Goal: Task Accomplishment & Management: Use online tool/utility

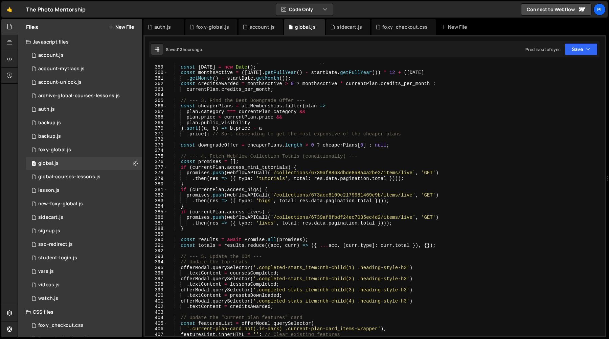
scroll to position [1666, 0]
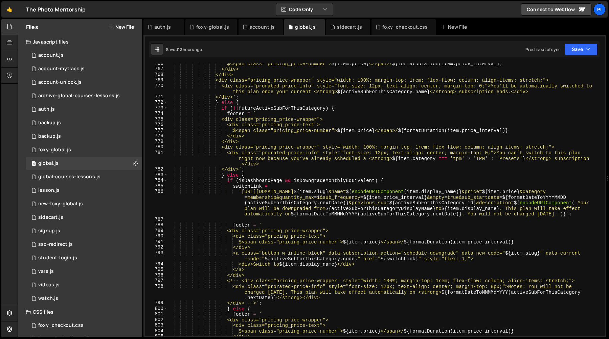
scroll to position [3323, 0]
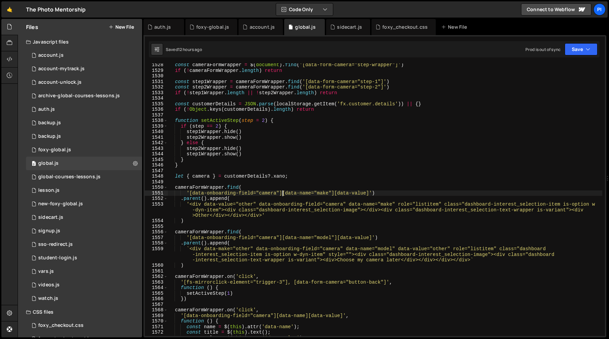
click at [282, 194] on div "const cameraFormWrapper = $ ( document ) . find ( '[data-form-camera="step-wrap…" at bounding box center [385, 204] width 434 height 284
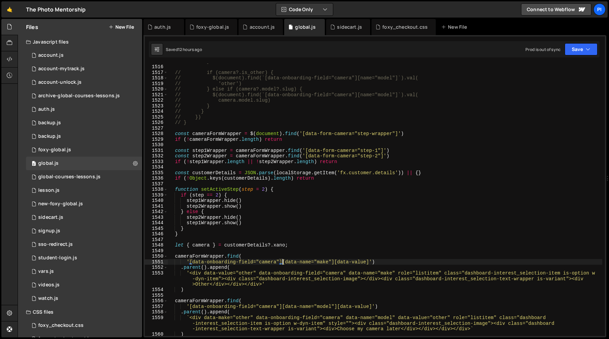
click at [284, 181] on div "// } // if (camera?.is_other) { // $(document).find(`[data-onboarding-field="ca…" at bounding box center [385, 200] width 434 height 284
type textarea "if (!Object.keys(customerDetails).length) return"
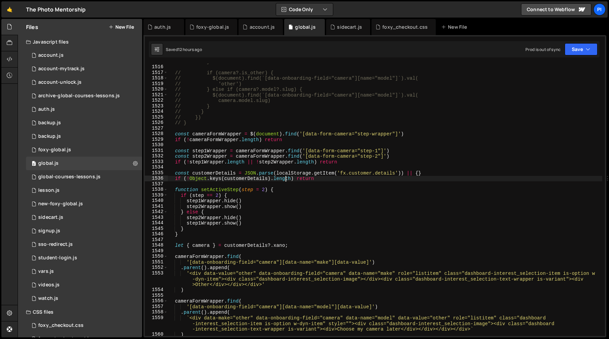
scroll to position [6549, 0]
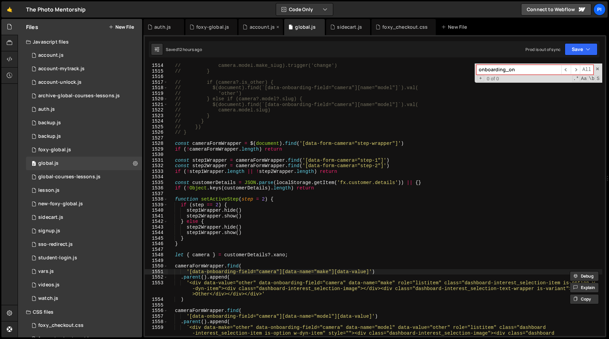
type input "onboarding_on"
click at [245, 28] on icon at bounding box center [244, 27] width 5 height 7
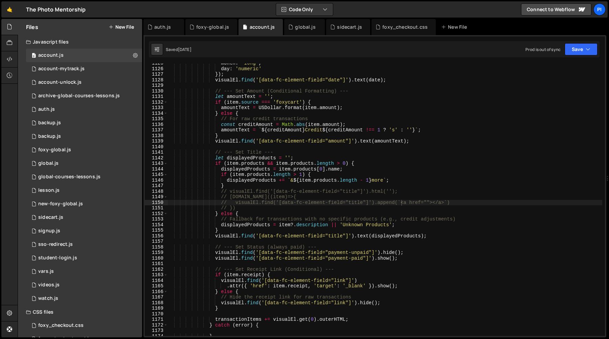
type textarea "if (item.products.length > 1) {"
click at [306, 172] on div "month : 'long' , day : 'numeric' }) ; visualEl . find ( '[data-fc-element-field…" at bounding box center [384, 203] width 434 height 284
click at [339, 149] on div "month : 'long' , day : 'numeric' }) ; visualEl . find ( '[data-fc-element-field…" at bounding box center [384, 203] width 434 height 284
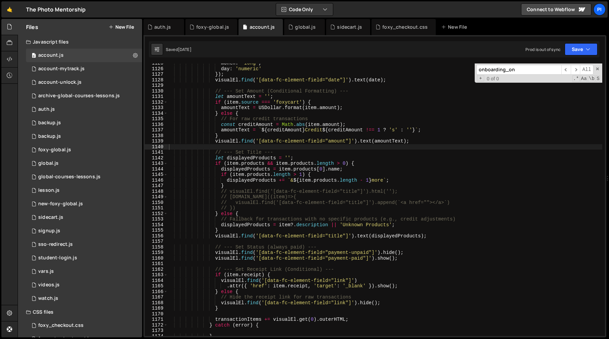
scroll to position [3796, 0]
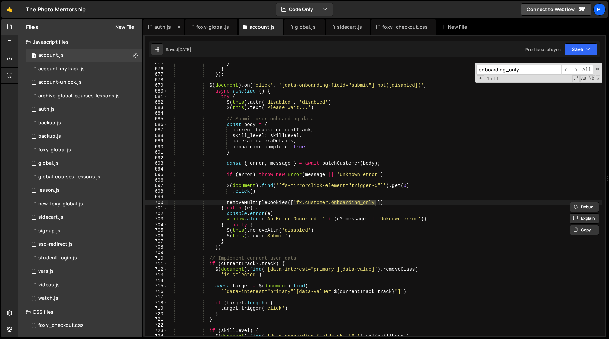
type input "onboarding_only"
click at [154, 27] on div "auth.js" at bounding box center [161, 27] width 28 height 7
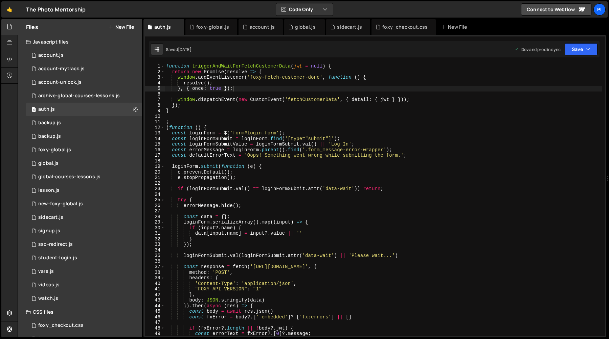
type textarea "const loginFormSubmit = loginForm.find('[type="submit"]');"
click at [262, 140] on div "function triggerAndWaitForFetchCustomerData ( jwt = null ) { return new Promise…" at bounding box center [383, 206] width 437 height 284
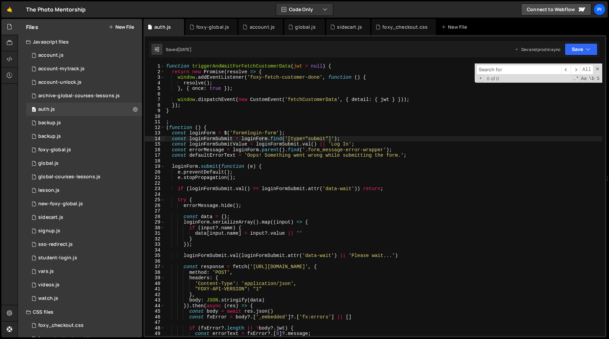
type input "onboarding_only"
type textarea "window.addEventListener('foxy-fetch-customer-done', function () {"
click at [253, 77] on div "function triggerAndWaitForFetchCustomerData ( jwt = null ) { return new Promise…" at bounding box center [383, 206] width 437 height 284
click at [295, 29] on div "global.js" at bounding box center [305, 27] width 20 height 7
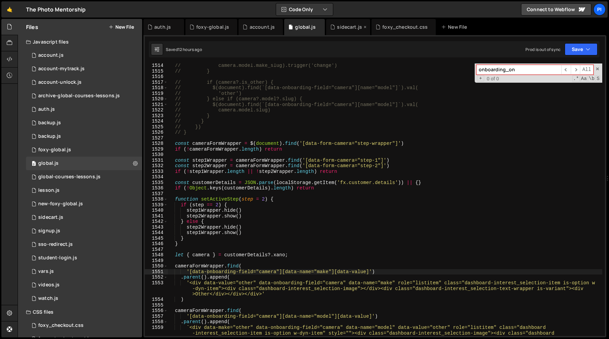
scroll to position [638, 0]
click at [341, 27] on div "sidecart.js" at bounding box center [349, 27] width 25 height 7
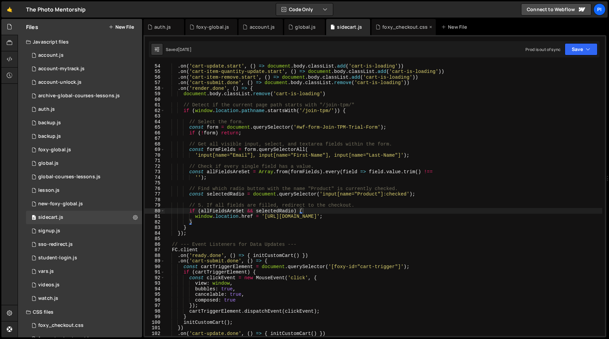
scroll to position [179, 0]
click at [392, 28] on div "foxy_checkout.css" at bounding box center [404, 27] width 45 height 7
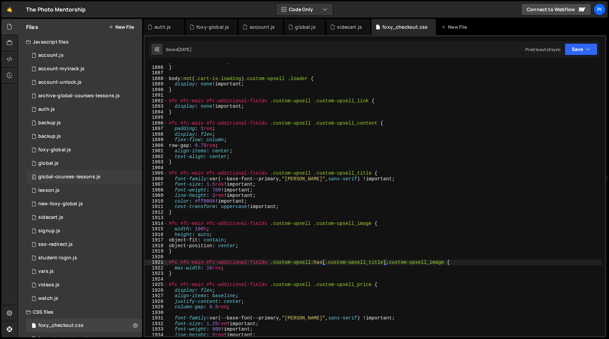
scroll to position [7467, 0]
click at [79, 149] on div "0 foxy-global.js 0" at bounding box center [84, 150] width 116 height 14
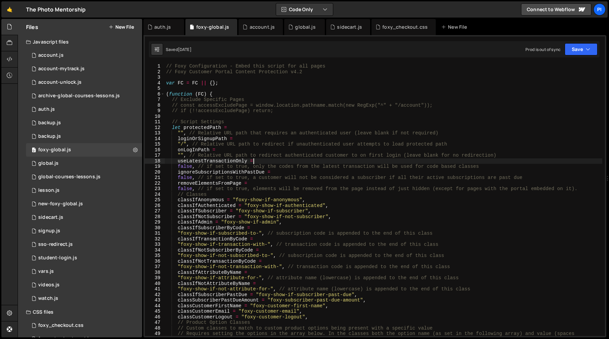
click at [353, 160] on div "// Foxy Configuration - Embed this script for all pages // Foxy Customer Portal…" at bounding box center [383, 209] width 437 height 290
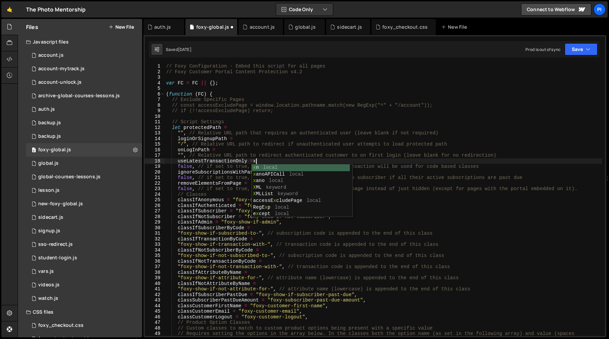
scroll to position [0, 6]
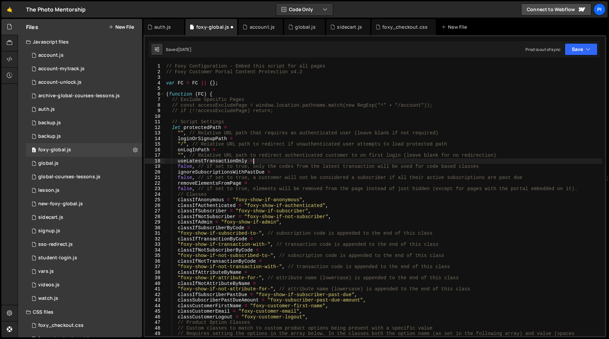
click at [381, 143] on div "// Foxy Configuration - Embed this script for all pages // Foxy Customer Portal…" at bounding box center [383, 209] width 437 height 290
type textarea ""/", // Relative URL path to redirect if unauthenticated user attempts to load …"
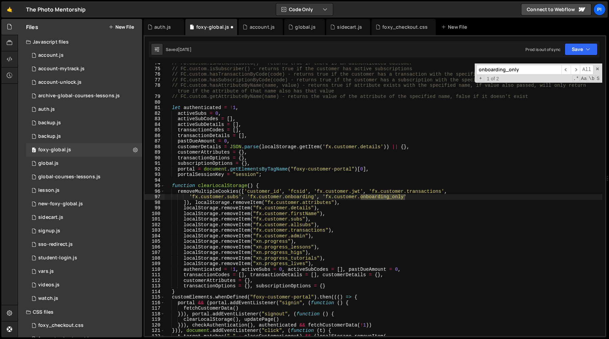
scroll to position [438, 0]
type input "onboarding_only"
click at [573, 69] on span "​" at bounding box center [574, 70] width 9 height 10
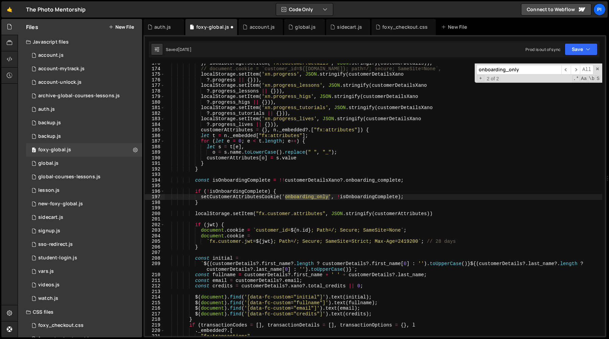
type textarea "const isOnboardingComplete = !!customerDetailsXano?.onboarding_complete;"
click at [306, 180] on div "} , localStorage . setItem ( "fx.customer.details" , JSON . stringify ( custome…" at bounding box center [383, 203] width 437 height 284
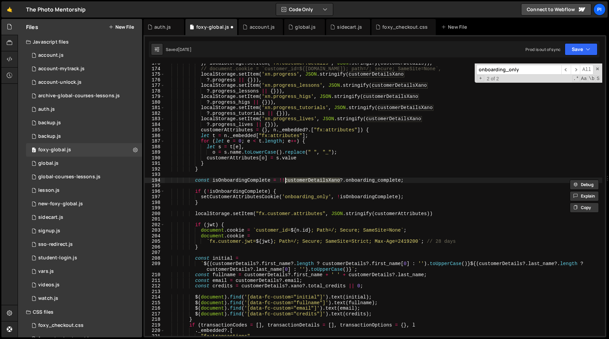
click at [377, 181] on div "} , localStorage . setItem ( "fx.customer.details" , JSON . stringify ( custome…" at bounding box center [383, 203] width 437 height 284
click at [290, 177] on div "} , localStorage . setItem ( "fx.customer.details" , JSON . stringify ( custome…" at bounding box center [383, 203] width 437 height 284
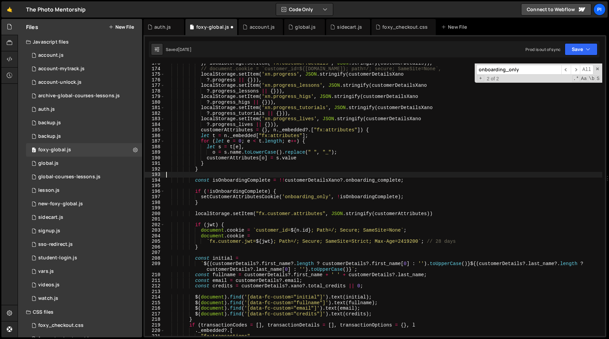
click at [302, 180] on div "} , localStorage . setItem ( "fx.customer.details" , JSON . stringify ( custome…" at bounding box center [383, 203] width 437 height 284
click at [362, 181] on div "} , localStorage . setItem ( "fx.customer.details" , JSON . stringify ( custome…" at bounding box center [383, 203] width 437 height 284
click at [413, 182] on div "} , localStorage . setItem ( "fx.customer.details" , JSON . stringify ( custome…" at bounding box center [383, 203] width 437 height 284
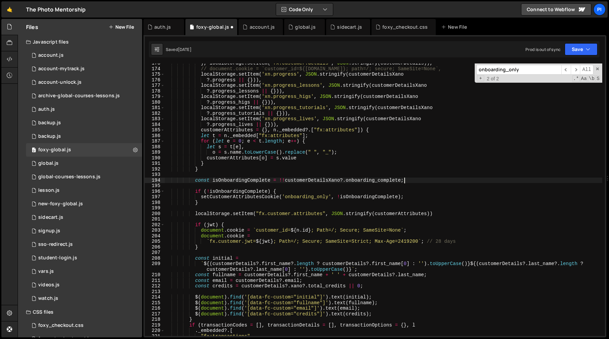
click at [256, 182] on div "} , localStorage . setItem ( "fx.customer.details" , JSON . stringify ( custome…" at bounding box center [383, 203] width 437 height 284
click at [256, 194] on div "} , localStorage . setItem ( "fx.customer.details" , JSON . stringify ( custome…" at bounding box center [383, 203] width 437 height 284
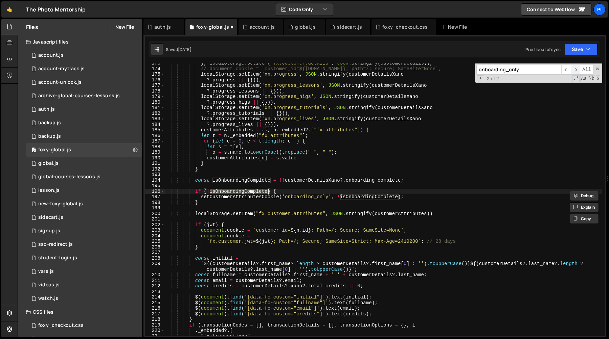
click at [573, 68] on span "​" at bounding box center [574, 70] width 9 height 10
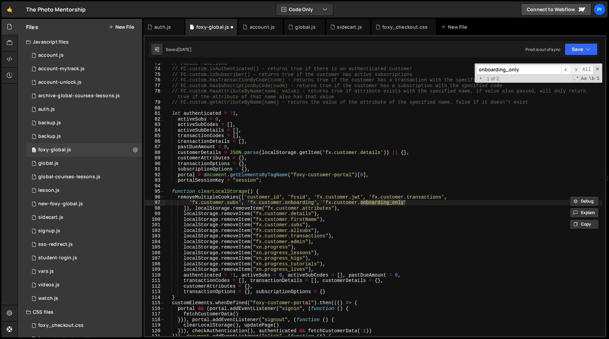
click at [573, 68] on span "​" at bounding box center [574, 70] width 9 height 10
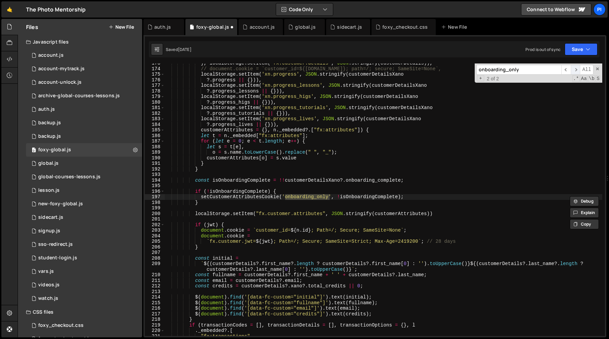
scroll to position [996, 0]
click at [574, 69] on span "​" at bounding box center [574, 70] width 9 height 10
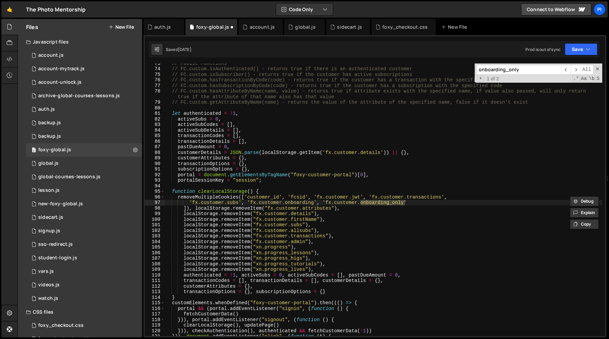
type textarea "removeMultipleCookies(['customer_id', 'fcsid', 'fx.customer.jwt', 'fx.customer.…"
click at [178, 199] on div "// Public Functions // FC.custom.isAuthenticated() - returns true if there is a…" at bounding box center [383, 203] width 437 height 284
click at [251, 29] on div "account.js" at bounding box center [261, 27] width 25 height 7
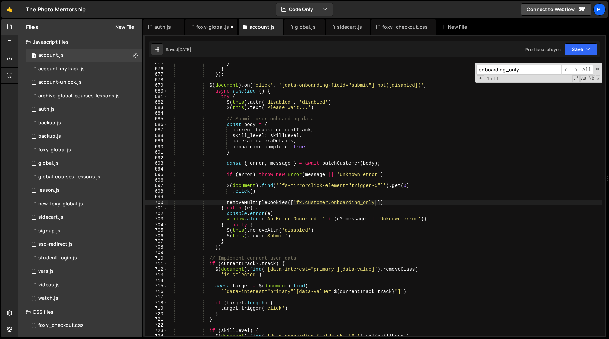
click at [273, 71] on div "} } }) ; $ ( document ) . on ( 'click' , '[data-onboarding-field="submit"]:not(…" at bounding box center [384, 203] width 434 height 284
click at [571, 67] on span "​" at bounding box center [574, 70] width 9 height 10
click at [395, 202] on div "} } }) ; $ ( document ) . on ( 'click' , '[data-onboarding-field="submit"]:not(…" at bounding box center [384, 203] width 434 height 284
click at [385, 197] on div "} } }) ; $ ( document ) . on ( 'click' , '[data-onboarding-field="submit"]:not(…" at bounding box center [384, 203] width 434 height 284
type textarea "removeMultipleCookies(['fx.customer.onboarding_only'])"
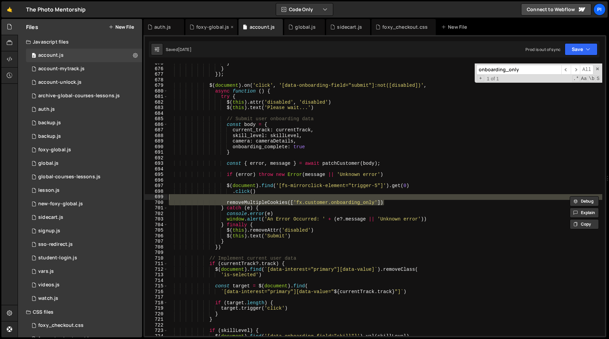
click at [207, 28] on div "foxy-global.js" at bounding box center [212, 27] width 33 height 7
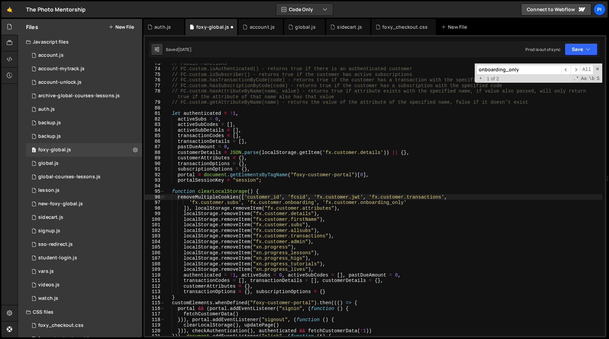
scroll to position [351, 0]
click at [573, 71] on span "​" at bounding box center [574, 70] width 9 height 10
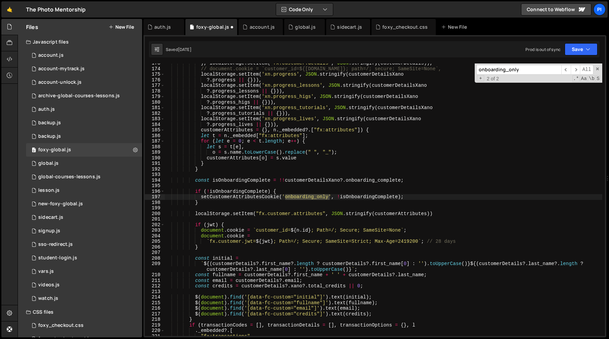
click at [214, 203] on div "} , localStorage . setItem ( "fx.customer.details" , JSON . stringify ( custome…" at bounding box center [383, 203] width 437 height 284
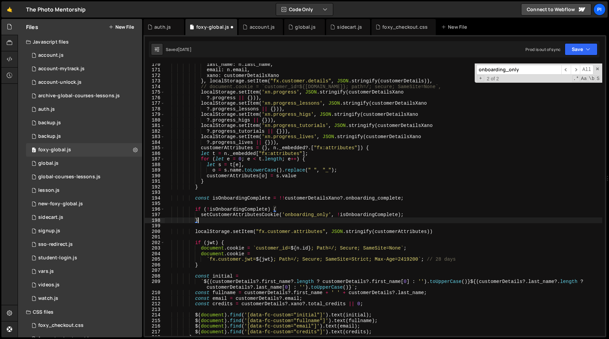
scroll to position [978, 0]
click at [164, 26] on div "auth.js" at bounding box center [162, 27] width 17 height 7
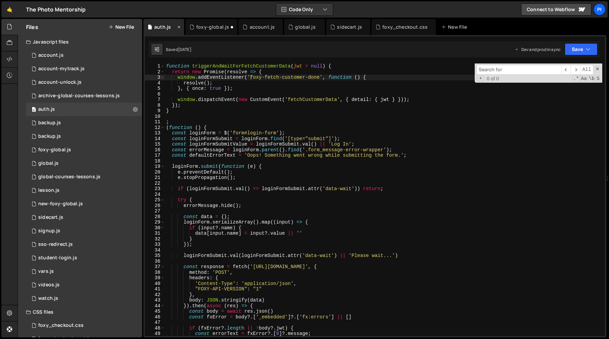
scroll to position [0, 0]
click at [204, 28] on div "foxy-global.js" at bounding box center [212, 27] width 33 height 7
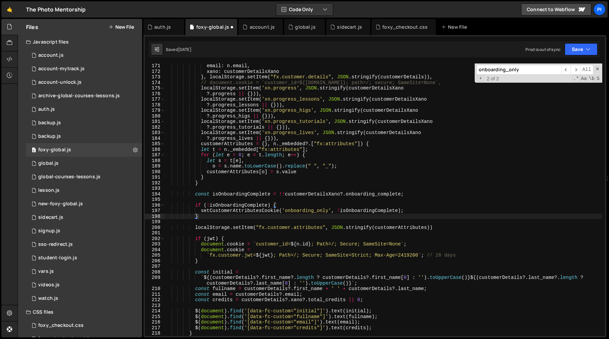
scroll to position [999, 0]
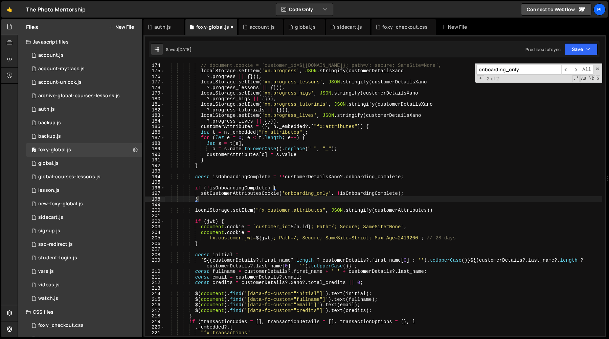
click at [205, 200] on div "// document.cookie = `customer_id=${[DOMAIN_NAME]}; path=/; secure; SameSite=No…" at bounding box center [383, 205] width 437 height 284
click at [187, 174] on div "// document.cookie = `customer_id=${[DOMAIN_NAME]}; path=/; secure; SameSite=No…" at bounding box center [383, 205] width 437 height 284
type textarea "const isOnboardingComplete = !!customerDetailsXano?.onboarding_complete;"
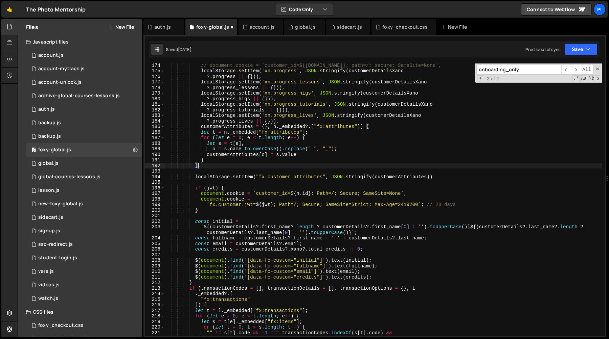
click at [479, 205] on div "// document.cookie = `customer_id=${[DOMAIN_NAME]}; path=/; secure; SameSite=No…" at bounding box center [383, 205] width 437 height 284
type textarea "`fx.customer.jwt=${jwt}; Path=/; Secure; SameSite=Strict; Max-Age=2419200`; // …"
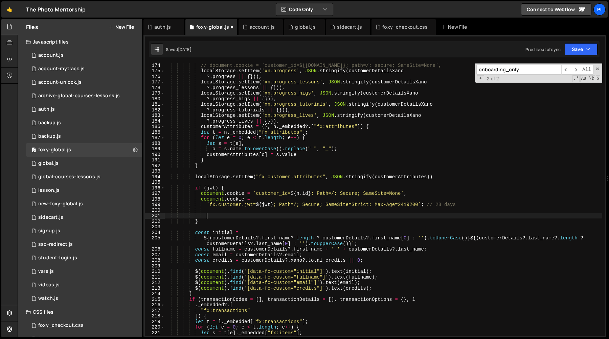
paste textarea "}"
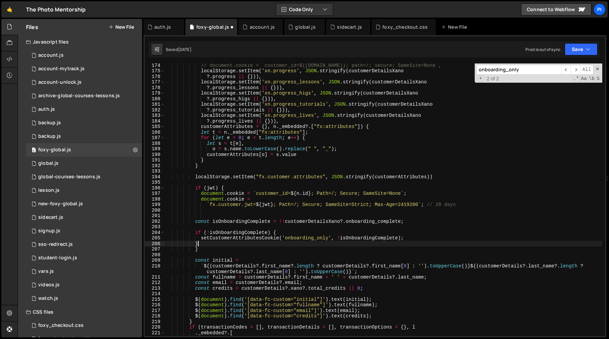
scroll to position [0, 2]
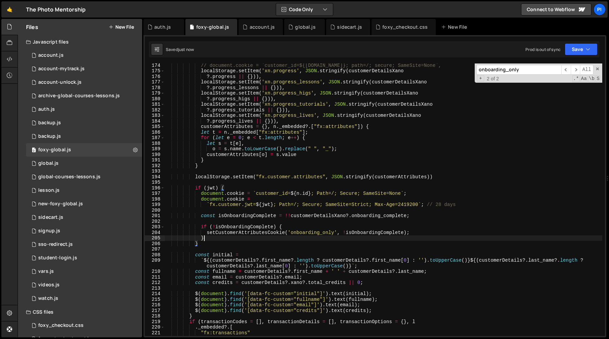
click at [210, 240] on div "// document.cookie = `customer_id=${[DOMAIN_NAME]}; path=/; secure; SameSite=No…" at bounding box center [383, 205] width 437 height 284
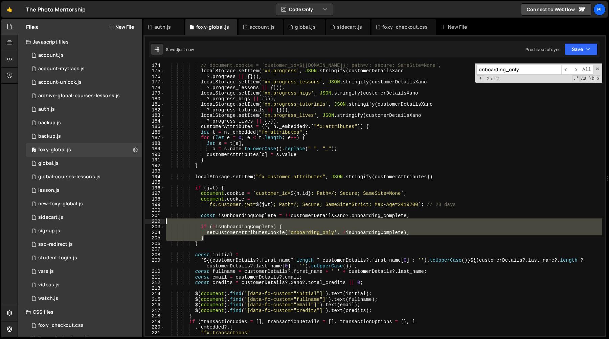
click at [201, 219] on div "// document.cookie = `customer_id=${[DOMAIN_NAME]}; path=/; secure; SameSite=No…" at bounding box center [383, 205] width 437 height 284
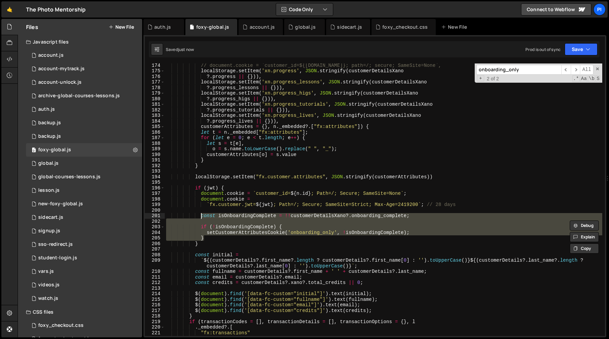
click at [201, 216] on div "// document.cookie = `customer_id=${[DOMAIN_NAME]}; path=/; secure; SameSite=No…" at bounding box center [383, 205] width 437 height 284
type textarea "const isOnboardingComplete = !!customerDetailsXano?.onboarding_complete;"
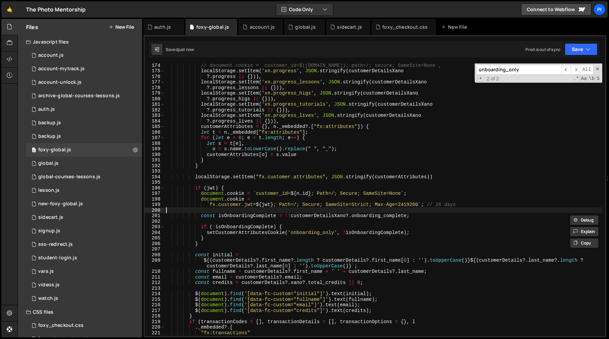
click at [202, 213] on div "// document.cookie = `customer_id=${[DOMAIN_NAME]}; path=/; secure; SameSite=No…" at bounding box center [383, 205] width 437 height 284
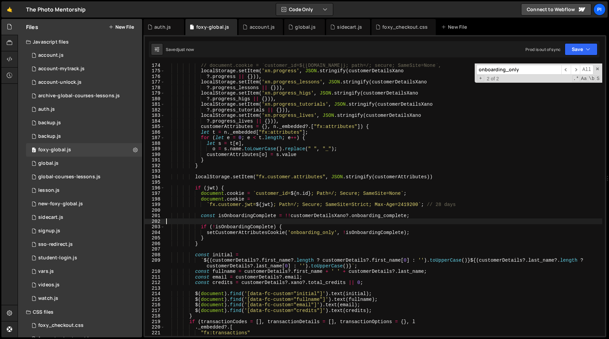
click at [209, 219] on div "// document.cookie = `customer_id=${[DOMAIN_NAME]}; path=/; secure; SameSite=No…" at bounding box center [383, 205] width 437 height 284
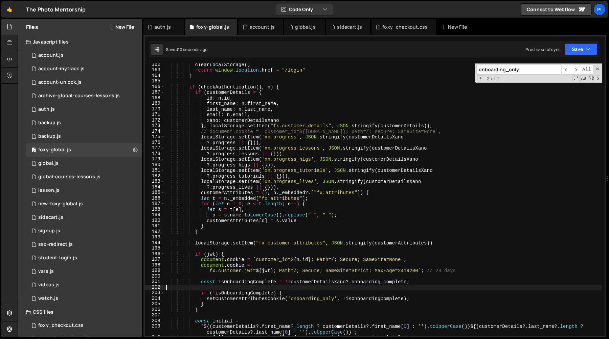
scroll to position [933, 0]
click at [331, 283] on div "clearLocalStorage ( ) return window . location . href = "/login" } if ( checkAu…" at bounding box center [383, 204] width 437 height 284
type textarea "const isOnboardingComplete = !!customerDetailsXano?.onboarding_complete;"
click at [331, 283] on div "clearLocalStorage ( ) return window . location . href = "/login" } if ( checkAu…" at bounding box center [383, 204] width 437 height 284
click at [259, 289] on div "clearLocalStorage ( ) return window . location . href = "/login" } if ( checkAu…" at bounding box center [383, 204] width 437 height 284
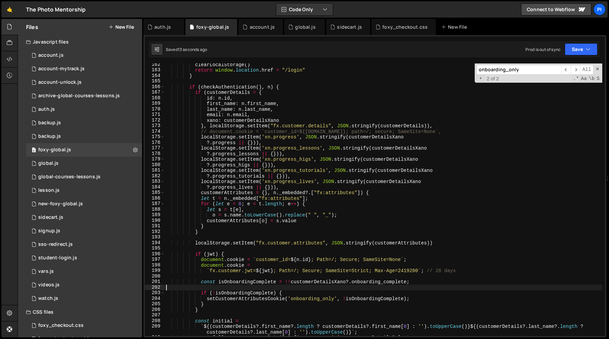
type textarea "const isOnboardingComplete = !!customerDetailsXano?.onboarding_complete;"
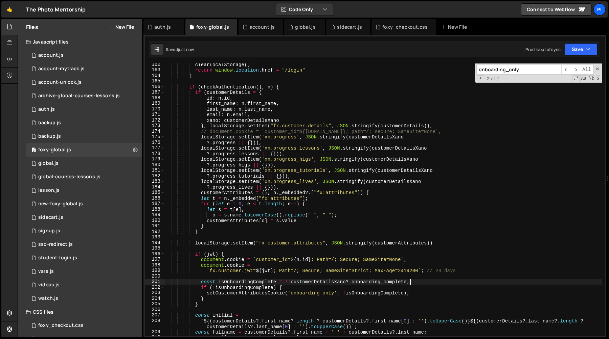
click at [220, 278] on div "clearLocalStorage ( ) return window . location . href = "/login" } if ( checkAu…" at bounding box center [383, 204] width 437 height 284
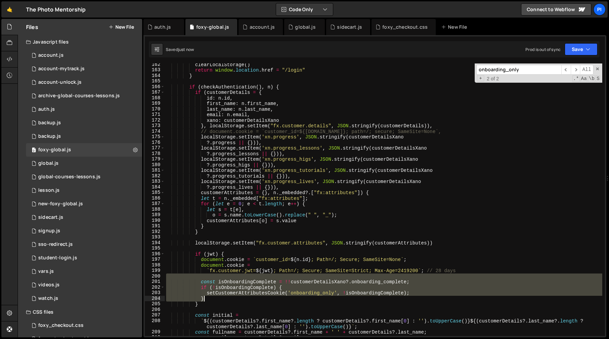
click at [217, 301] on div "clearLocalStorage ( ) return window . location . href = "/login" } if ( checkAu…" at bounding box center [383, 204] width 437 height 284
click at [296, 284] on div "clearLocalStorage ( ) return window . location . href = "/login" } if ( checkAu…" at bounding box center [383, 200] width 437 height 273
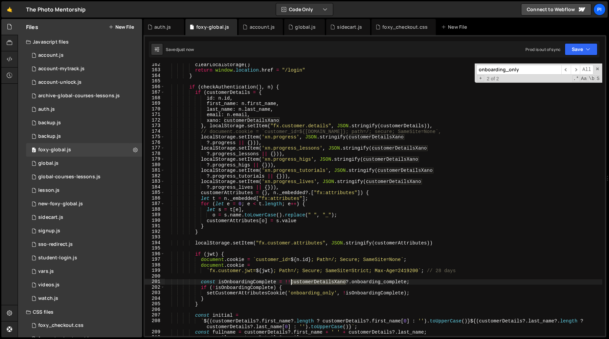
click at [296, 284] on div "clearLocalStorage ( ) return window . location . href = "/login" } if ( checkAu…" at bounding box center [383, 204] width 437 height 284
click at [260, 296] on div "clearLocalStorage ( ) return window . location . href = "/login" } if ( checkAu…" at bounding box center [383, 204] width 437 height 284
type textarea "setCustomerAttributesCookie('onboarding_only', !isOnboardingComplete);"
click at [260, 296] on div "clearLocalStorage ( ) return window . location . href = "/login" } if ( checkAu…" at bounding box center [383, 204] width 437 height 284
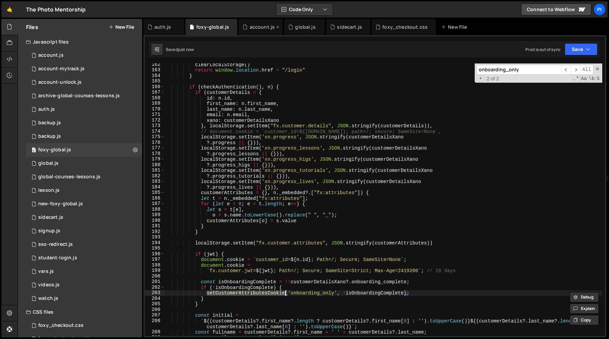
click at [252, 28] on div "account.js" at bounding box center [261, 27] width 25 height 7
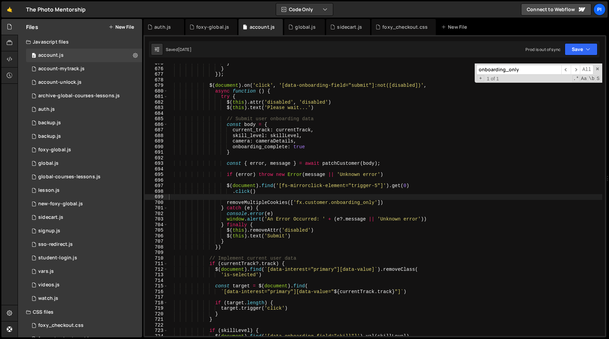
type textarea "removeMultipleCookies(['fx.customer.onboarding_only'])"
click at [226, 204] on div "} } }) ; $ ( document ) . on ( 'click' , '[data-onboarding-field="submit"]:not(…" at bounding box center [384, 203] width 434 height 284
click at [397, 203] on div "} } }) ; $ ( document ) . on ( 'click' , '[data-onboarding-field="submit"]:not(…" at bounding box center [384, 203] width 434 height 284
click at [205, 28] on div "foxy-global.js" at bounding box center [212, 27] width 33 height 7
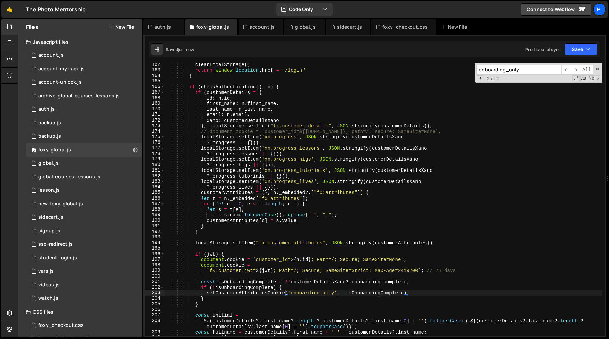
scroll to position [351, 0]
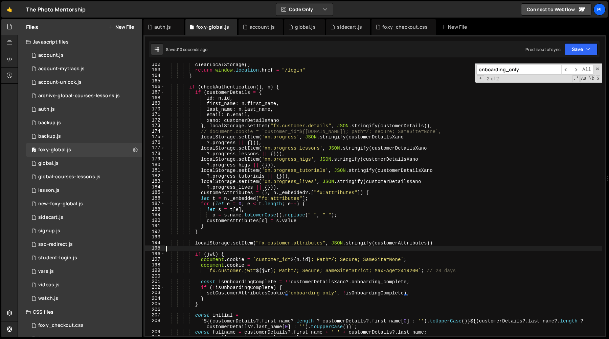
click at [219, 247] on div "clearLocalStorage ( ) return window . location . href = "/login" } if ( checkAu…" at bounding box center [383, 204] width 437 height 284
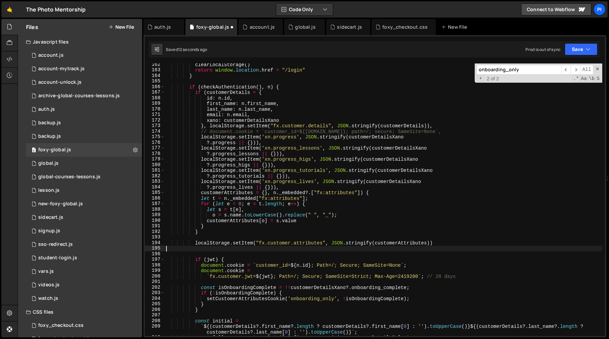
paste textarea "removeMultipleCookies(['fx.customer.onboarding_only'])"
type textarea "removeMultipleCookies(['fx.customer.onboarding_only'])"
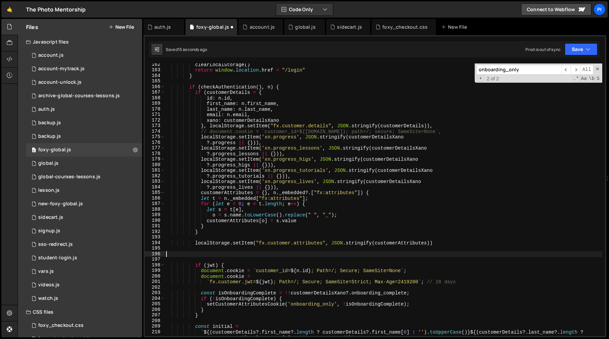
paste textarea "removeMultipleCookies(['fx.customer.onboarding_only'])"
type textarea "removeMultipleCookies(['fx.customer.onboarding_only'])"
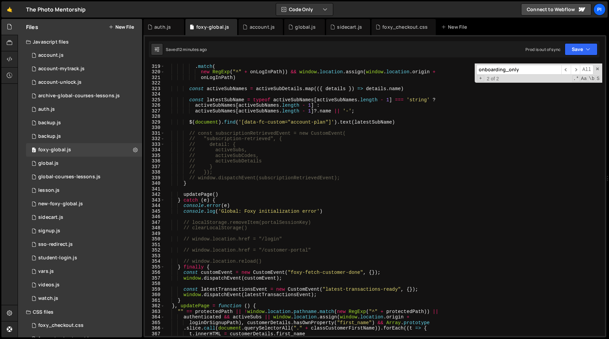
scroll to position [1849, 0]
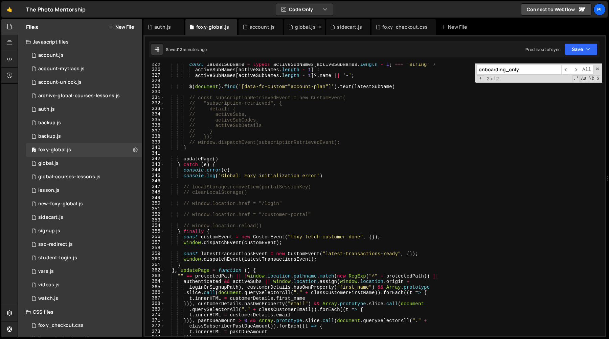
click at [301, 28] on div "global.js" at bounding box center [305, 27] width 20 height 7
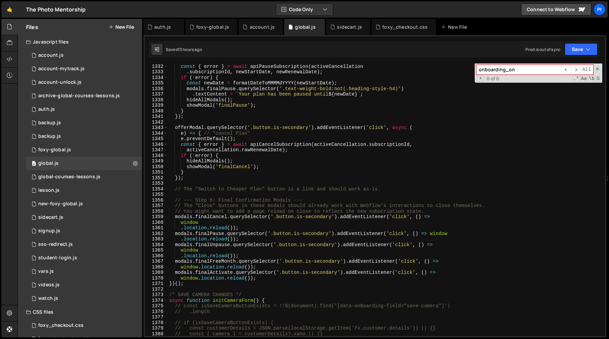
scroll to position [5779, 0]
click at [165, 302] on span at bounding box center [166, 303] width 4 height 6
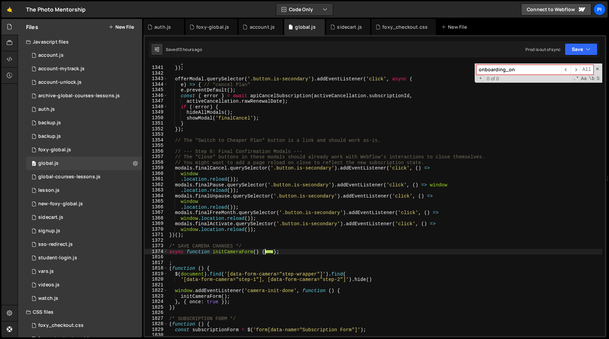
scroll to position [7003, 0]
click at [166, 270] on span at bounding box center [166, 269] width 4 height 6
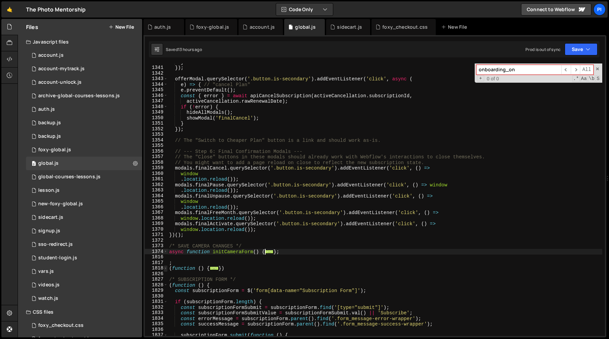
scroll to position [7031, 0]
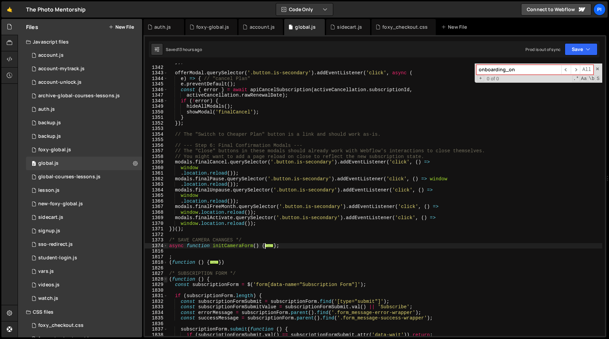
click at [166, 279] on span at bounding box center [166, 280] width 4 height 6
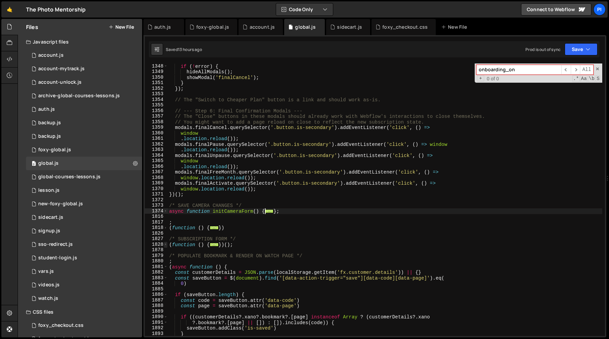
scroll to position [7235, 0]
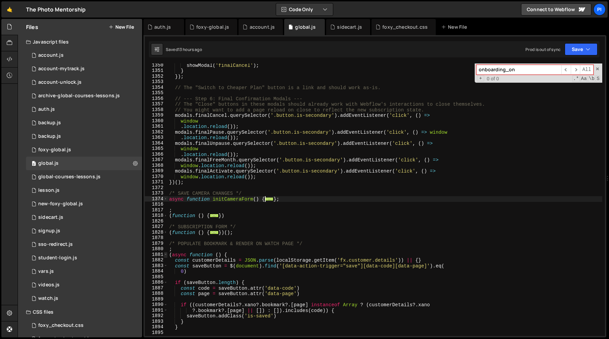
click at [166, 257] on span at bounding box center [166, 255] width 4 height 6
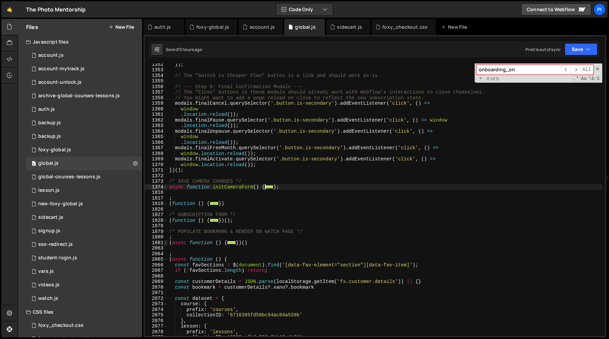
scroll to position [7820, 0]
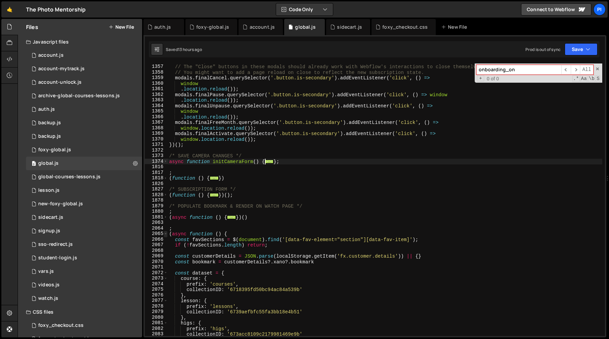
click at [165, 233] on span at bounding box center [166, 234] width 4 height 6
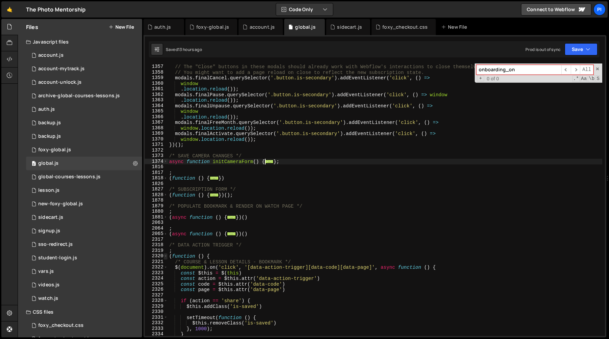
click at [166, 256] on span at bounding box center [166, 257] width 4 height 6
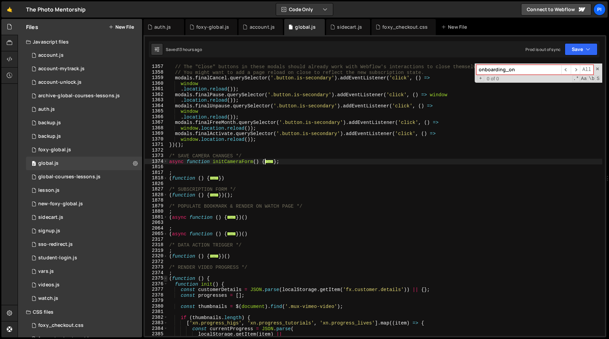
click at [166, 278] on span at bounding box center [166, 279] width 4 height 6
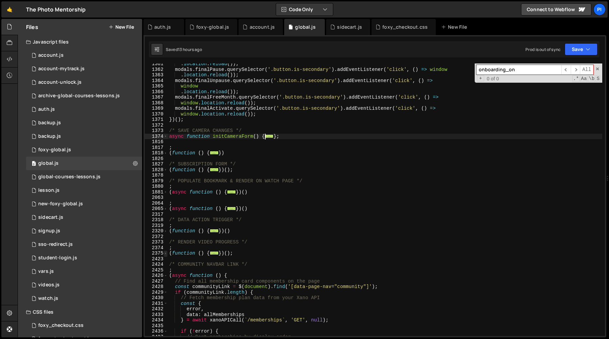
scroll to position [7848, 0]
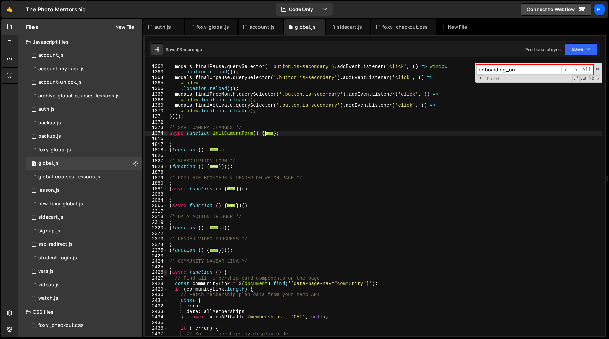
click at [167, 274] on span at bounding box center [166, 273] width 4 height 6
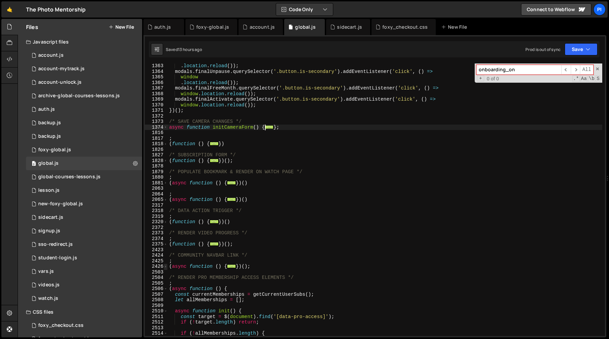
scroll to position [7867, 0]
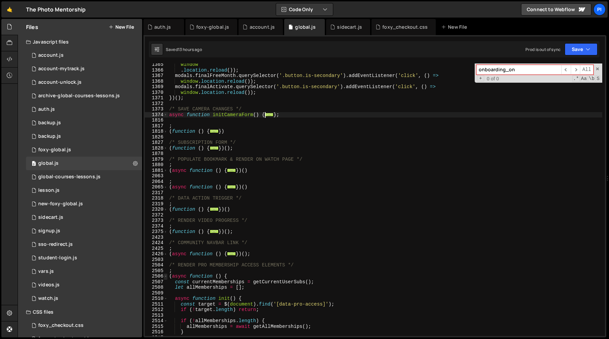
click at [165, 277] on span at bounding box center [166, 277] width 4 height 6
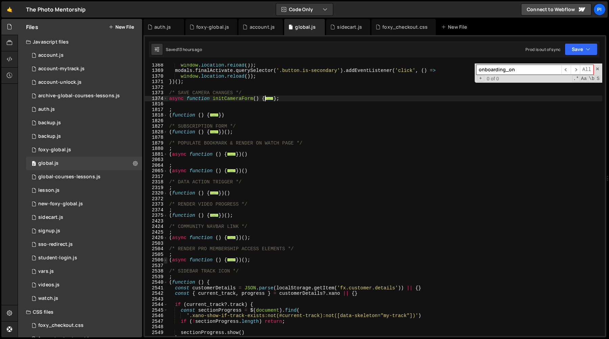
scroll to position [7883, 0]
click at [165, 285] on span at bounding box center [166, 283] width 4 height 6
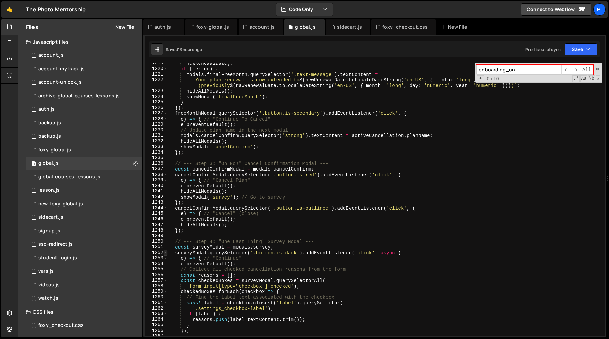
scroll to position [7073, 0]
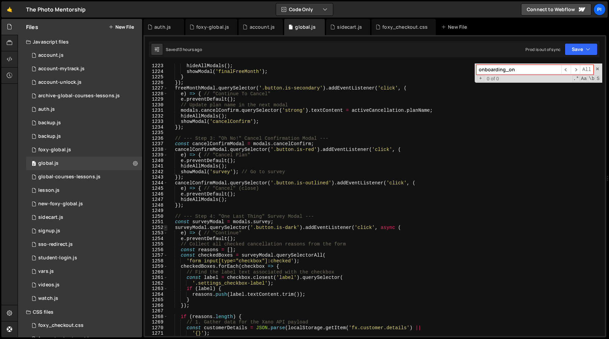
click at [164, 228] on span at bounding box center [166, 228] width 4 height 6
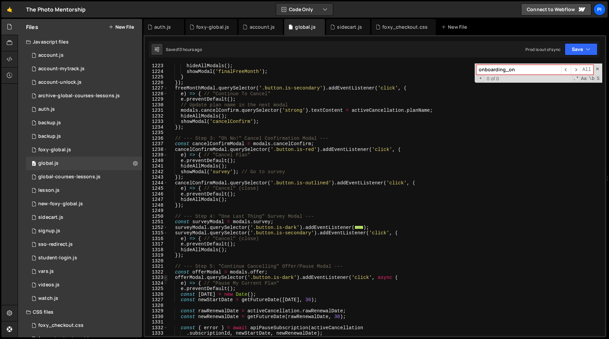
click at [164, 278] on span at bounding box center [166, 278] width 4 height 6
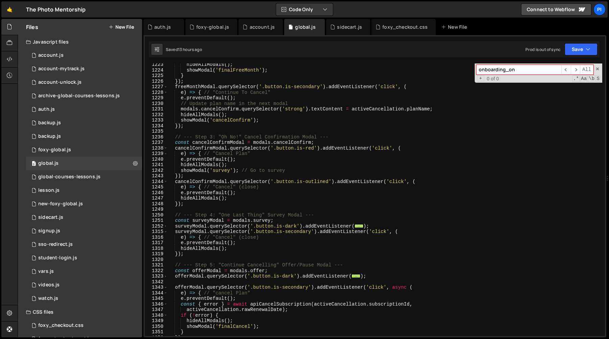
scroll to position [7111, 0]
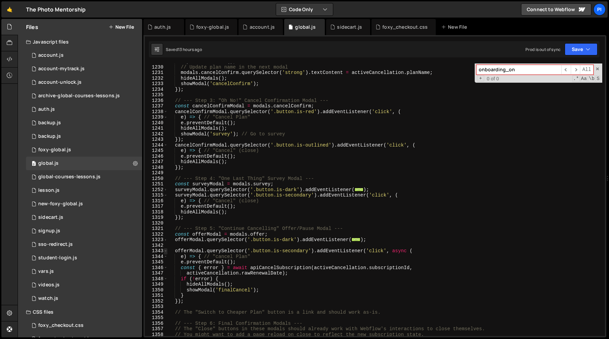
click at [165, 253] on span at bounding box center [166, 251] width 4 height 6
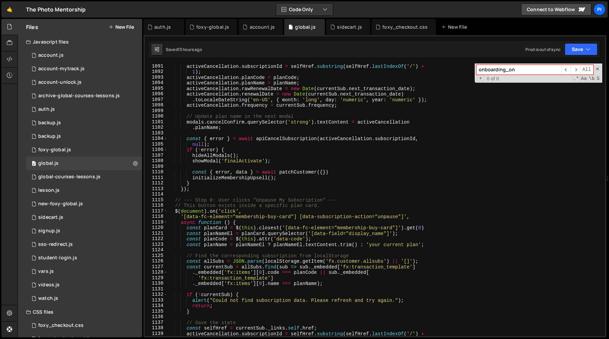
scroll to position [6329, 0]
click at [164, 213] on span at bounding box center [166, 213] width 4 height 6
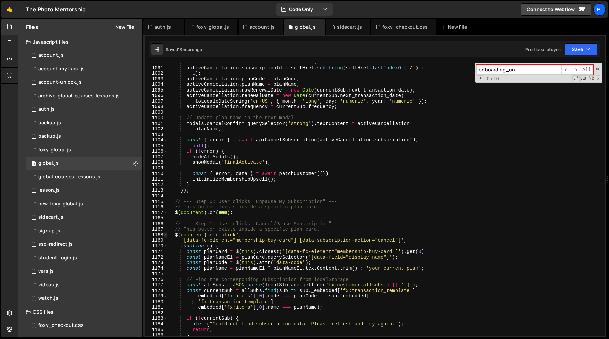
click at [165, 235] on span at bounding box center [166, 236] width 4 height 6
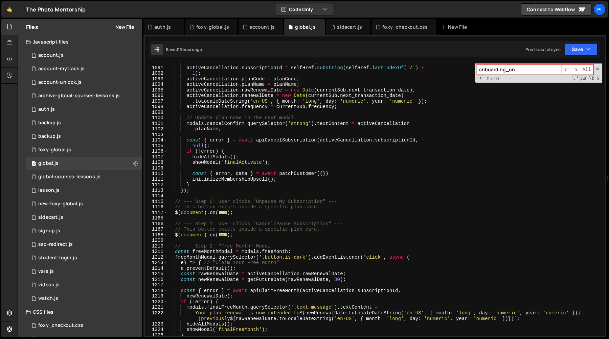
scroll to position [6335, 0]
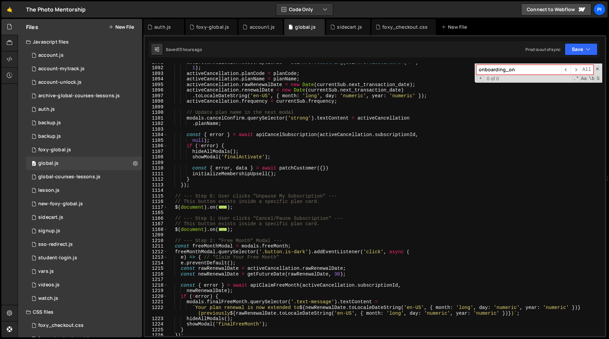
click at [163, 254] on div "1212" at bounding box center [156, 252] width 23 height 6
type textarea "freeMonthModal.querySelector('.button.is-dark').addEventListener('click', async…"
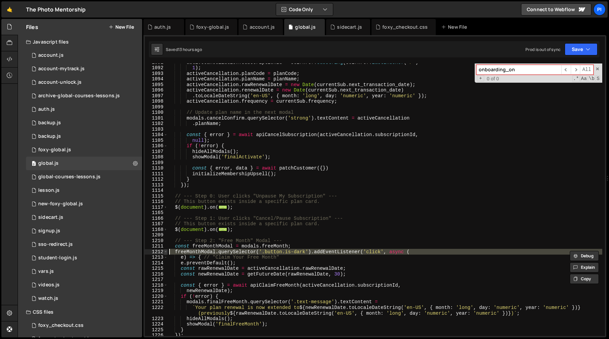
click at [166, 253] on span at bounding box center [166, 252] width 4 height 6
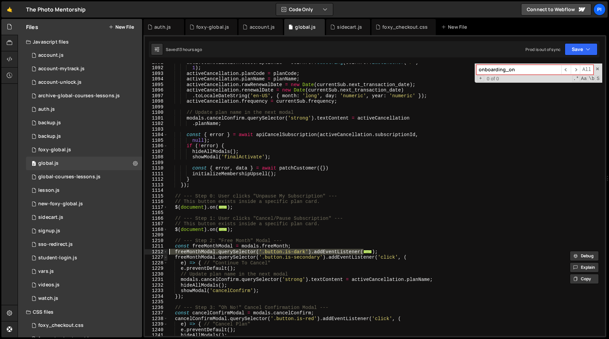
click at [166, 259] on span at bounding box center [166, 258] width 4 height 6
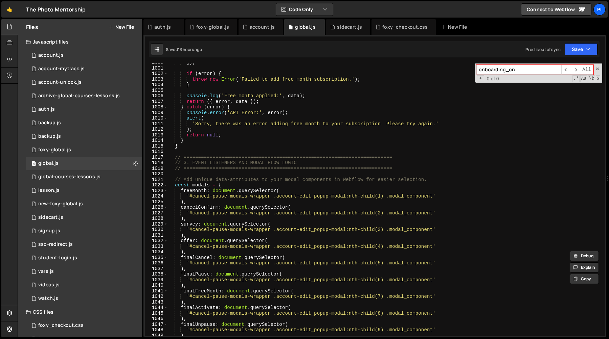
scroll to position [5825, 0]
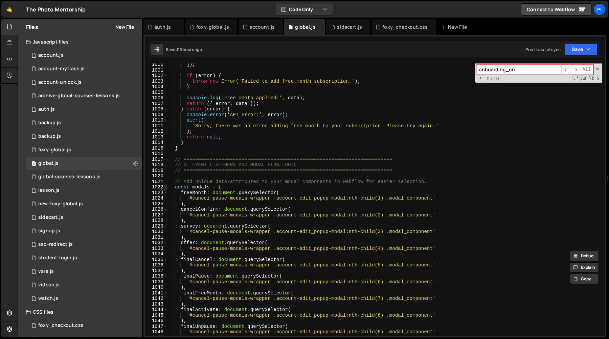
click at [165, 186] on span at bounding box center [166, 188] width 4 height 6
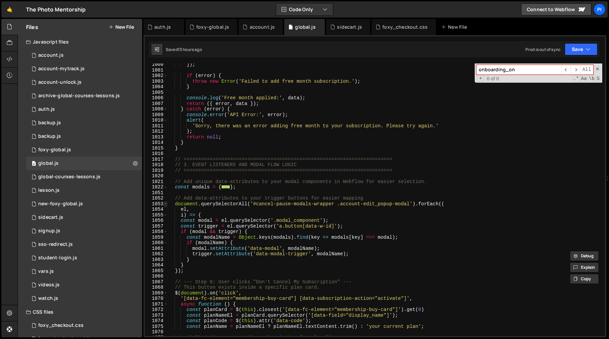
click at [165, 205] on span at bounding box center [166, 204] width 4 height 6
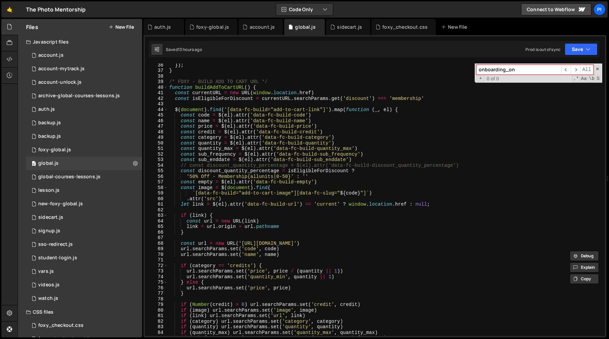
scroll to position [0, 0]
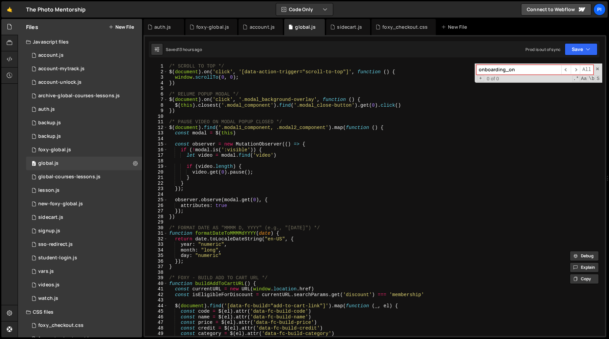
click at [515, 71] on input "onboarding_on" at bounding box center [518, 70] width 85 height 10
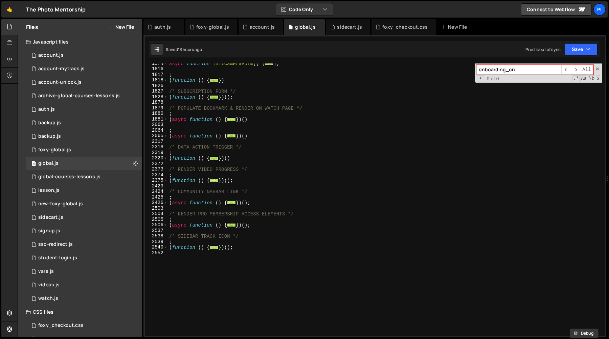
scroll to position [6597, 0]
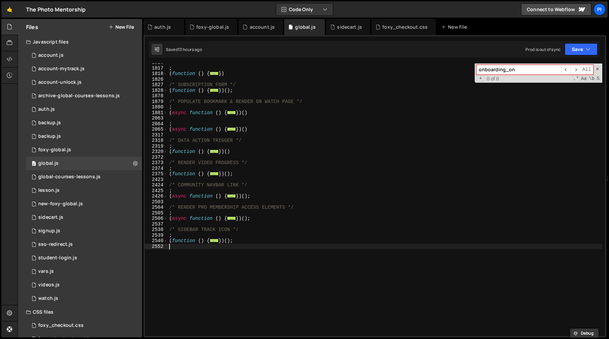
click at [258, 248] on div "; ( function ( ) { ... }) /* SUBSCRIPTION FORM */ ( function ( ) { ... }) ( ) ;…" at bounding box center [385, 202] width 434 height 284
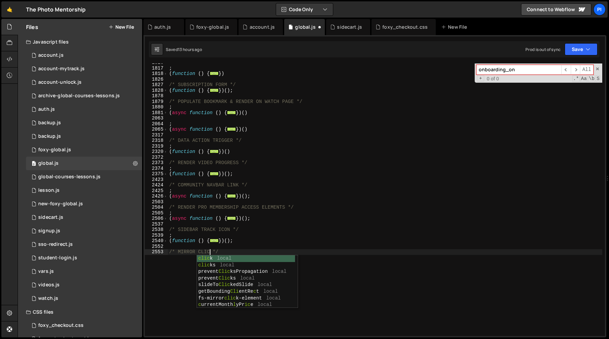
type textarea "/* MIRROR CLICK */"
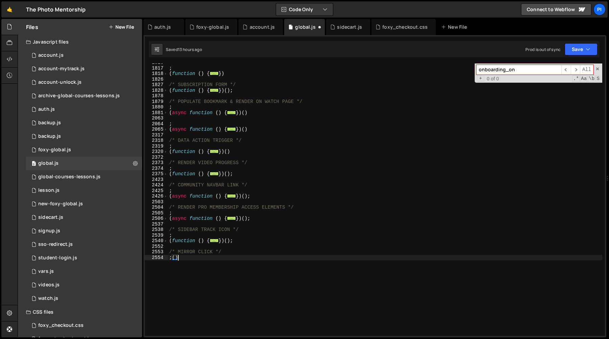
scroll to position [0, 1]
type textarea ";(function () {})()"
paste textarea "data-trigger-target"
type textarea "data-trigger-target"
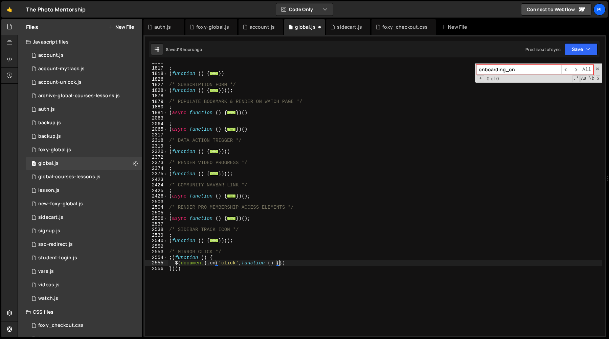
type textarea "$(document).on('click',function () {})"
paste textarea "data-trigger-target'"
paste textarea "data-trigger-target"
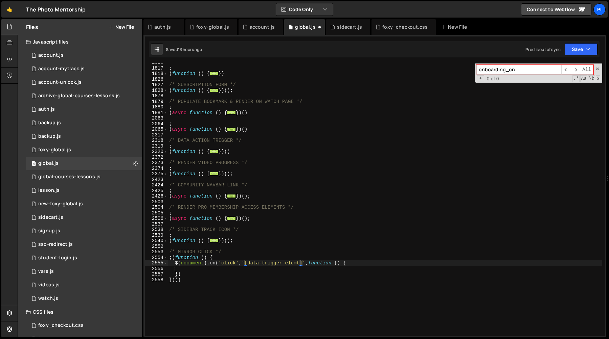
scroll to position [0, 9]
type textarea "$(document).on('click','[data-trigger-element]',function () {"
click at [247, 265] on div "; ( function ( ) { ... }) /* SUBSCRIPTION FORM */ ( function ( ) { ... }) ( ) ;…" at bounding box center [385, 202] width 434 height 284
click at [304, 265] on div "; ( function ( ) { ... }) /* SUBSCRIPTION FORM */ ( function ( ) { ... }) ( ) ;…" at bounding box center [385, 202] width 434 height 284
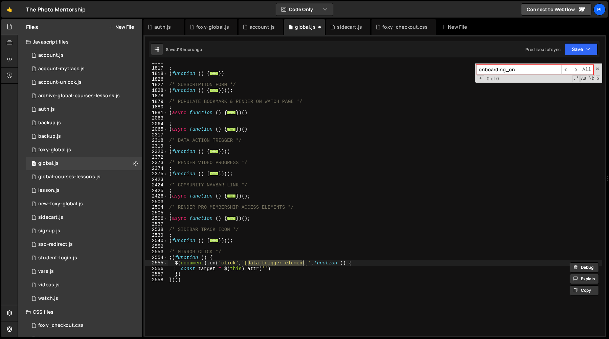
click at [305, 263] on div "; ( function ( ) { ... }) /* SUBSCRIPTION FORM */ ( function ( ) { ... }) ( ) ;…" at bounding box center [385, 202] width 434 height 284
click at [265, 269] on div "; ( function ( ) { ... }) /* SUBSCRIPTION FORM */ ( function ( ) { ... }) ( ) ;…" at bounding box center [385, 202] width 434 height 284
paste textarea "data-trigger-element"
type textarea "const target = $(this).attr('data-trigger-element')"
click at [345, 266] on div "; ( function ( ) { ... }) /* SUBSCRIPTION FORM */ ( function ( ) { ... }) ( ) ;…" at bounding box center [385, 202] width 434 height 284
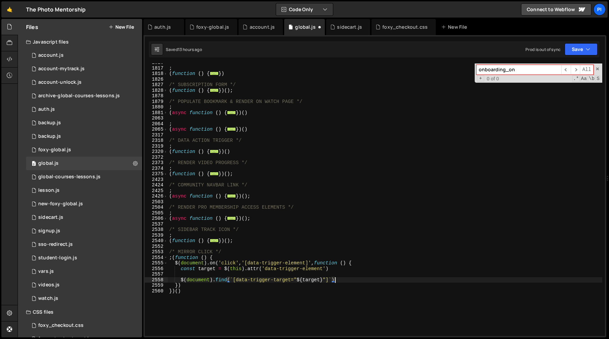
scroll to position [0, 11]
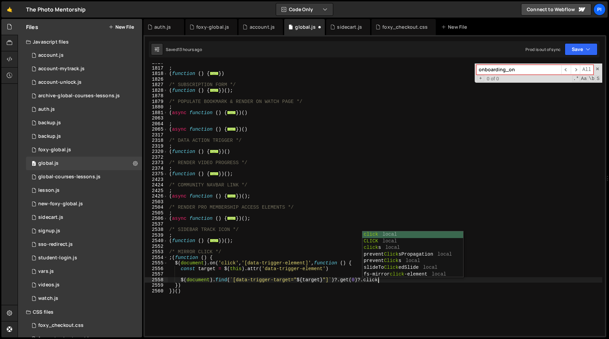
type textarea "$(document).find(`[data-trigger-target="${target}"]`)?.get(0)?.click()"
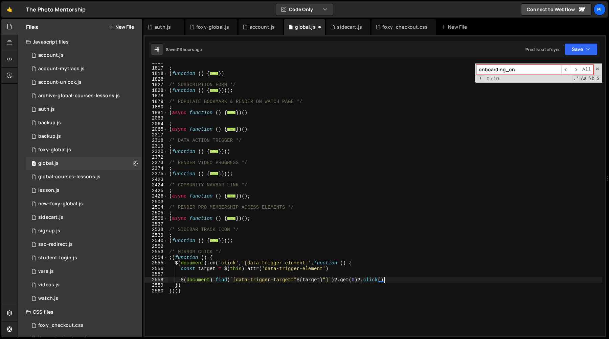
scroll to position [0, 0]
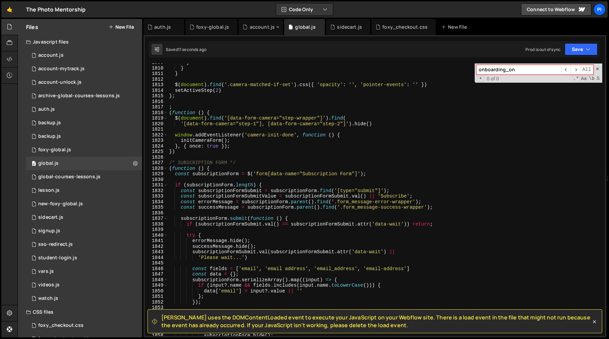
click at [249, 26] on div "account.js" at bounding box center [261, 27] width 25 height 7
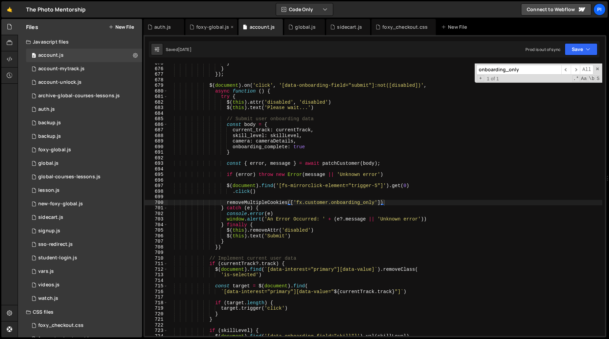
click at [207, 28] on div "foxy-global.js" at bounding box center [212, 27] width 33 height 7
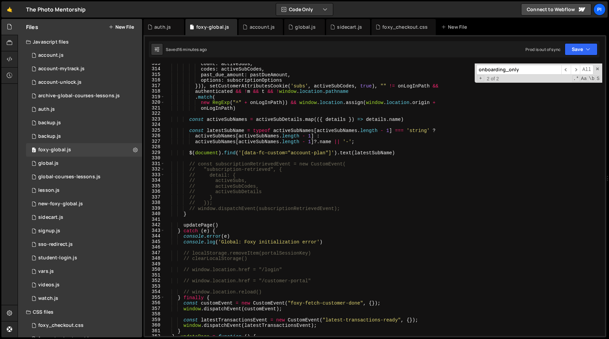
scroll to position [1773, 0]
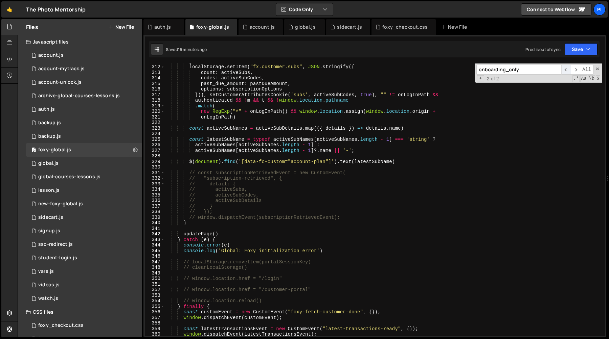
click at [568, 70] on span "​" at bounding box center [565, 70] width 9 height 10
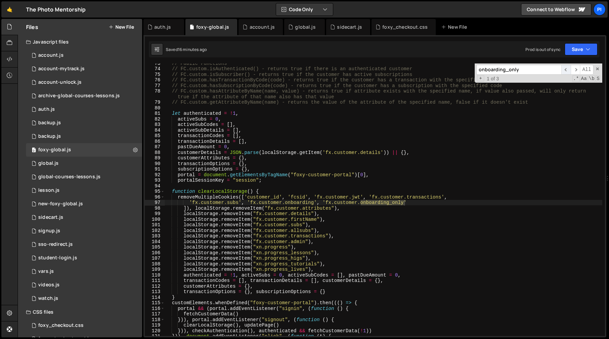
click at [567, 70] on span "​" at bounding box center [565, 70] width 9 height 10
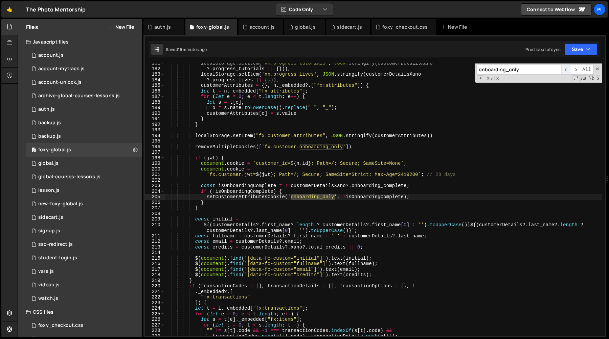
scroll to position [1041, 0]
click at [291, 27] on div "global.js" at bounding box center [302, 27] width 28 height 7
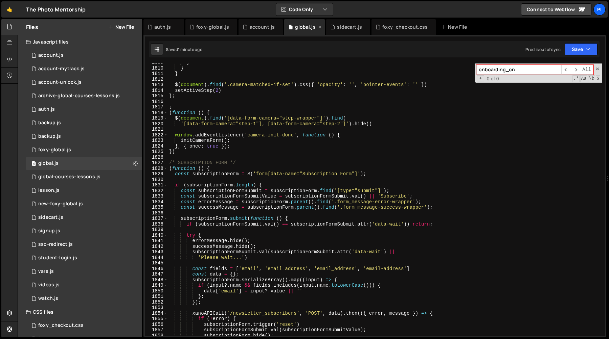
scroll to position [0, 0]
click at [291, 126] on div "} } } $ ( document ) . find ( '.camera-matched-if-set' ) . css ({ 'opacity' : '…" at bounding box center [385, 202] width 434 height 284
click at [268, 152] on div "} } } $ ( document ) . find ( '.camera-matched-if-set' ) . css ({ 'opacity' : '…" at bounding box center [385, 202] width 434 height 284
type textarea "})"
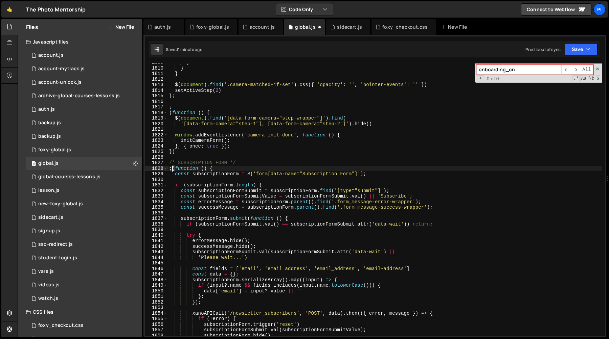
type textarea "/* SUBSCRIPTION FORM */"
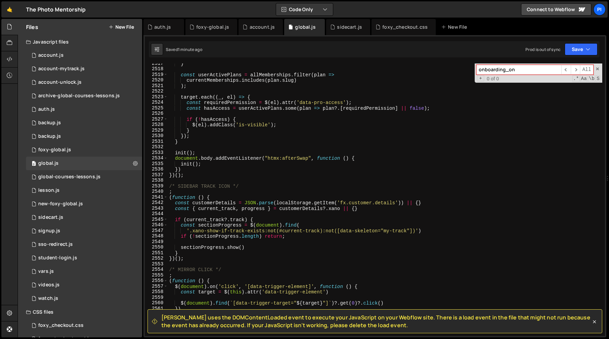
scroll to position [10805, 0]
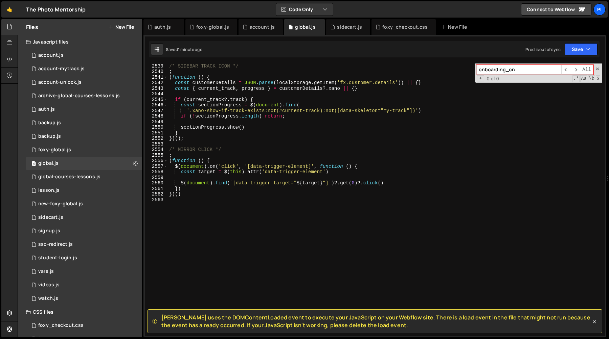
click at [275, 168] on div "/* SIDEBAR TRACK ICON */ ; ( function ( ) { const customerDetails = JSON . pars…" at bounding box center [385, 205] width 434 height 284
type textarea "$(document).on('click', '[data-trigger-element]', function () {"
click at [275, 168] on div "/* SIDEBAR TRACK ICON */ ; ( function ( ) { const customerDetails = JSON . pars…" at bounding box center [385, 205] width 434 height 284
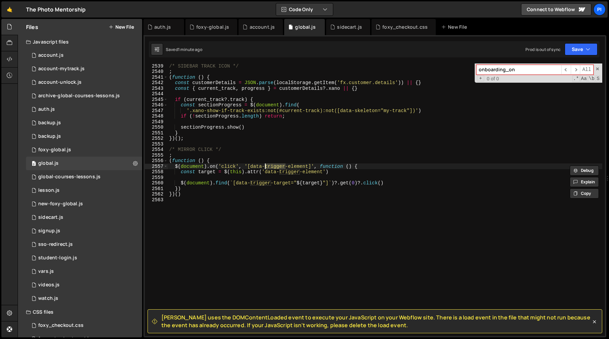
click at [301, 176] on div "/* SIDEBAR TRACK ICON */ ; ( function ( ) { const customerDetails = JSON . pars…" at bounding box center [385, 205] width 434 height 284
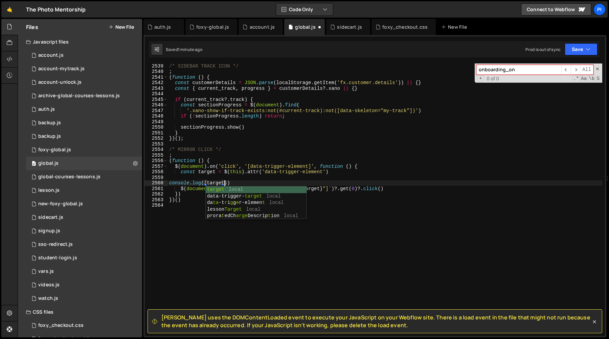
scroll to position [0, 3]
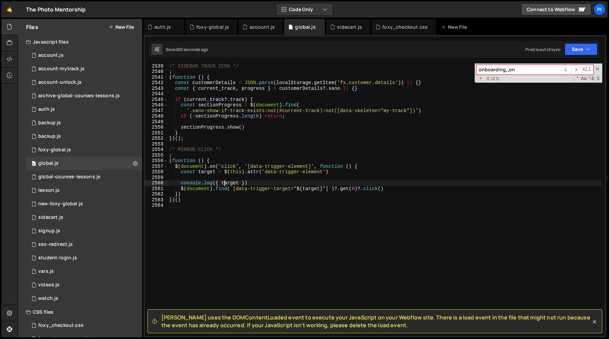
click at [264, 189] on div "/* SIDEBAR TRACK ICON */ ; ( function ( ) { const customerDetails = JSON . pars…" at bounding box center [385, 205] width 434 height 284
click at [267, 186] on div "/* SIDEBAR TRACK ICON */ ; ( function ( ) { const customerDetails = JSON . pars…" at bounding box center [385, 205] width 434 height 284
click at [263, 180] on div "/* SIDEBAR TRACK ICON */ ; ( function ( ) { const customerDetails = JSON . pars…" at bounding box center [385, 205] width 434 height 284
type textarea "console.log({ target })"
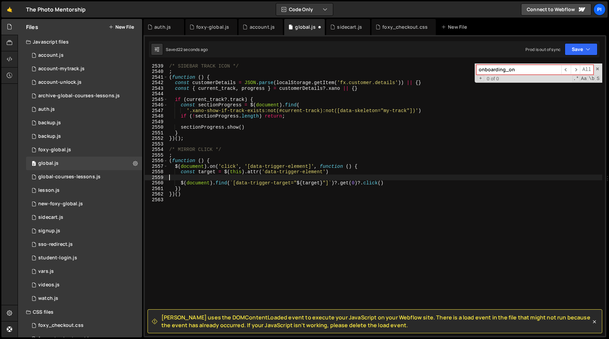
scroll to position [0, 0]
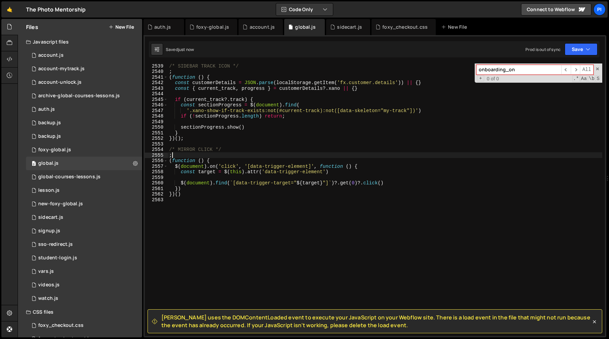
click at [267, 155] on div "/* SIDEBAR TRACK ICON */ ; ( function ( ) { const customerDetails = JSON . pars…" at bounding box center [385, 205] width 434 height 284
type textarea ";"
click at [506, 70] on input "onboarding_on" at bounding box center [518, 70] width 85 height 10
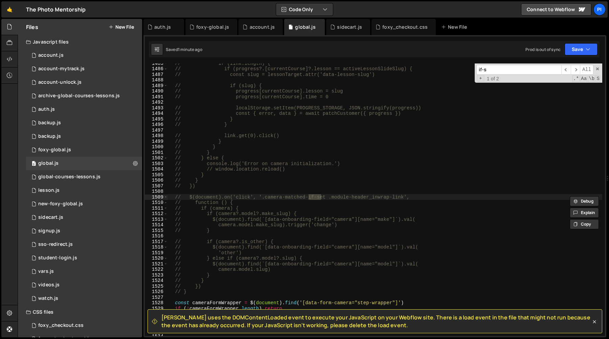
scroll to position [6402, 0]
type input "if-set"
click at [573, 70] on span "​" at bounding box center [574, 70] width 9 height 10
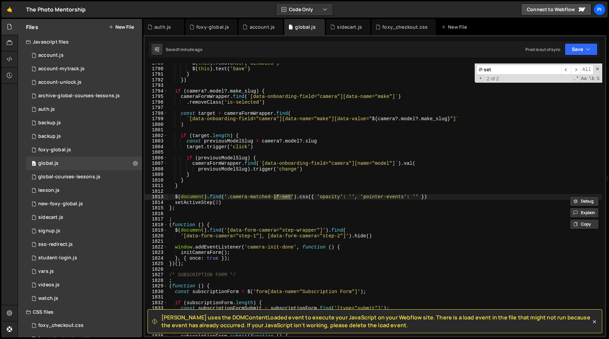
scroll to position [7690, 0]
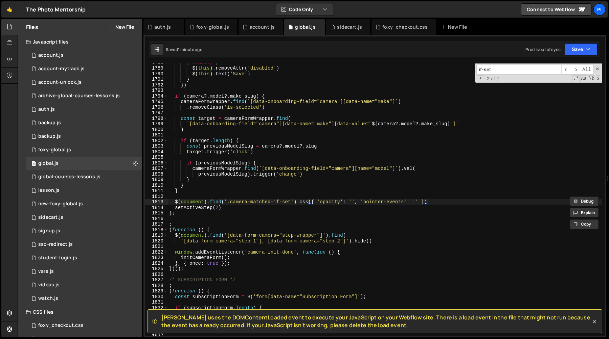
click at [443, 202] on div "} finally { $ ( this ) . removeAttr ( 'disabled' ) $ ( this ) . text ( 'Save' )…" at bounding box center [385, 202] width 434 height 284
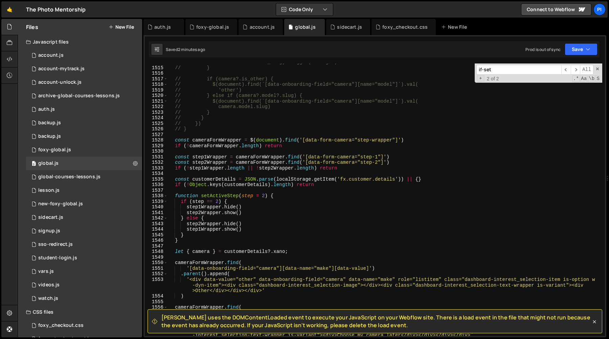
scroll to position [6524, 0]
click at [313, 140] on div "// camera.model.make_slug).trigger('change') // } // if (camera?.is_other) { //…" at bounding box center [385, 206] width 434 height 295
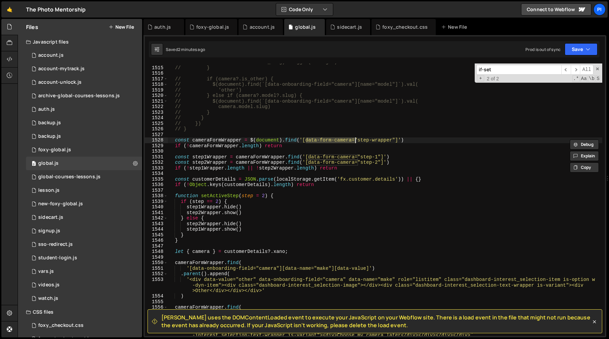
click at [354, 141] on div "// camera.model.make_slug).trigger('change') // } // if (camera?.is_other) { //…" at bounding box center [385, 206] width 434 height 295
click at [351, 141] on div "// camera.model.make_slug).trigger('change') // } // if (camera?.is_other) { //…" at bounding box center [385, 200] width 434 height 273
click at [579, 71] on span "All" at bounding box center [586, 70] width 14 height 10
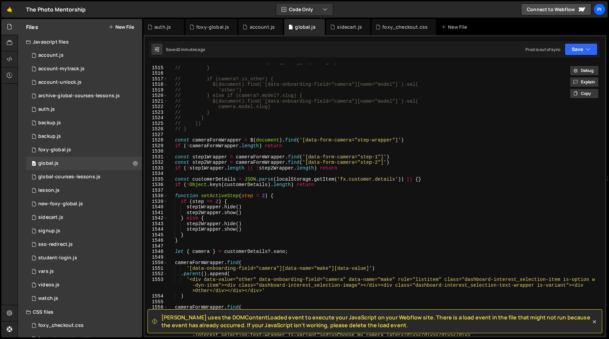
click at [514, 92] on div "// camera.model.make_slug).trigger('change') // } // if (camera?.is_other) { //…" at bounding box center [385, 206] width 434 height 295
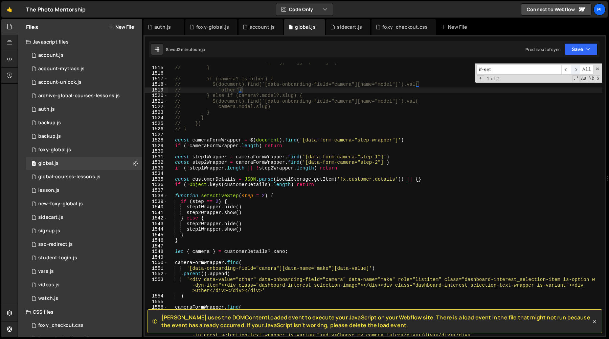
click at [575, 70] on span "​" at bounding box center [574, 70] width 9 height 10
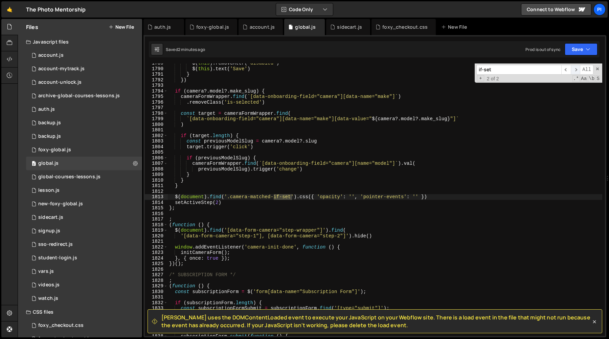
click at [575, 70] on span "​" at bounding box center [574, 70] width 9 height 10
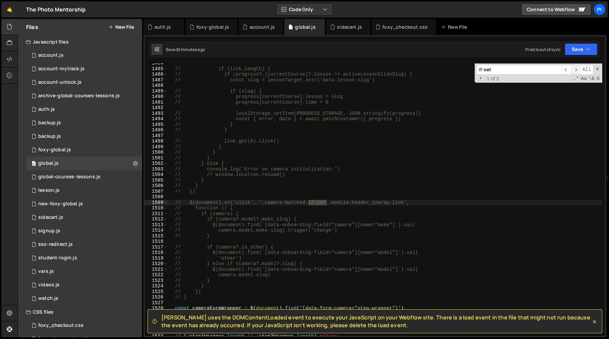
click at [575, 70] on span "​" at bounding box center [574, 70] width 9 height 10
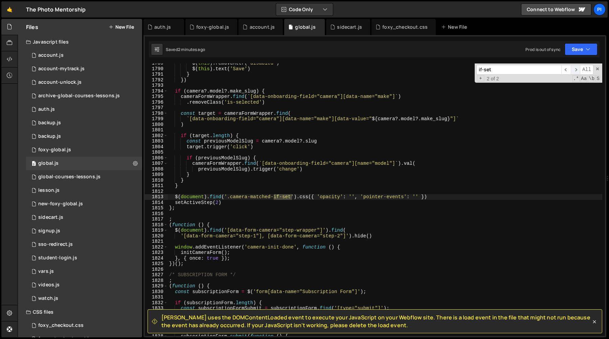
scroll to position [7694, 0]
click at [443, 199] on div "$ ( this ) . removeAttr ( 'disabled' ) $ ( this ) . text ( 'Save' ) } }) if ( c…" at bounding box center [385, 203] width 434 height 284
click at [290, 197] on div "$ ( this ) . removeAttr ( 'disabled' ) $ ( this ) . text ( 'Save' ) } }) if ( c…" at bounding box center [385, 203] width 434 height 284
click at [296, 196] on div "$ ( this ) . removeAttr ( 'disabled' ) $ ( this ) . text ( 'Save' ) } }) if ( c…" at bounding box center [385, 203] width 434 height 284
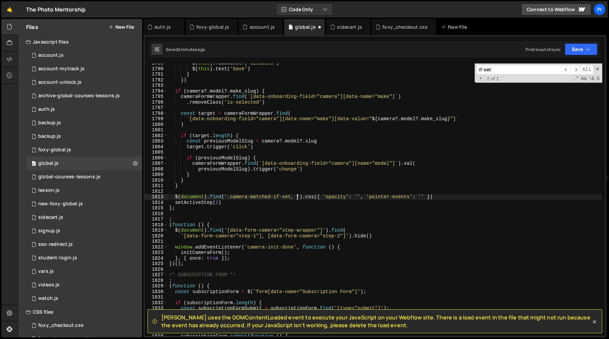
paste textarea "[data-form-camera="button-initial"]"
click at [554, 197] on div "$ ( this ) . removeAttr ( 'disabled' ) $ ( this ) . text ( 'Save' ) } }) if ( c…" at bounding box center [385, 203] width 434 height 284
click at [174, 198] on div "$ ( this ) . removeAttr ( 'disabled' ) $ ( this ) . text ( 'Save' ) } }) if ( c…" at bounding box center [385, 203] width 434 height 284
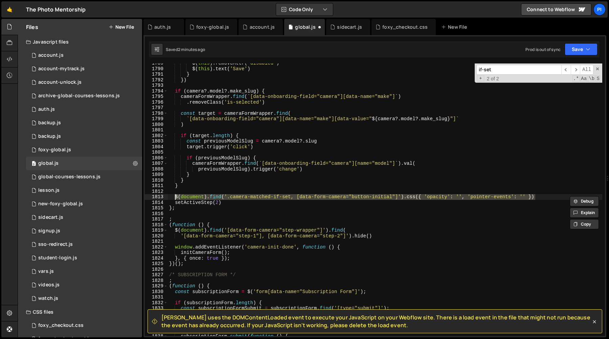
click at [295, 182] on div "$ ( this ) . removeAttr ( 'disabled' ) $ ( this ) . text ( 'Save' ) } }) if ( c…" at bounding box center [385, 203] width 434 height 284
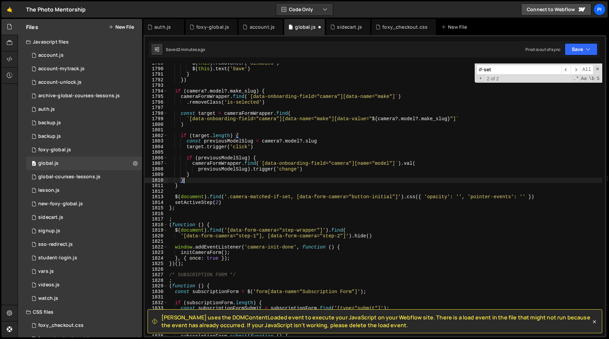
scroll to position [0, 1]
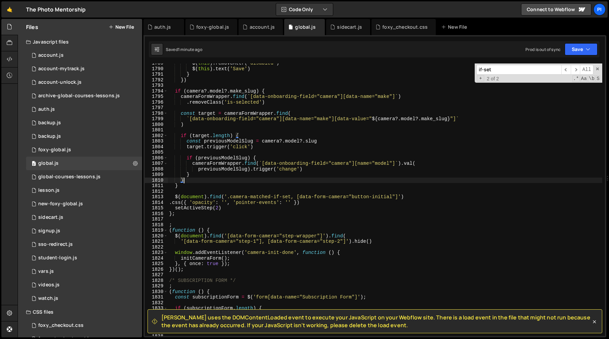
click at [299, 198] on div "$ ( this ) . removeAttr ( 'disabled' ) $ ( this ) . text ( 'Save' ) } }) if ( c…" at bounding box center [385, 203] width 434 height 284
click at [345, 199] on div "$ ( this ) . removeAttr ( 'disabled' ) $ ( this ) . text ( 'Save' ) } }) if ( c…" at bounding box center [385, 203] width 434 height 284
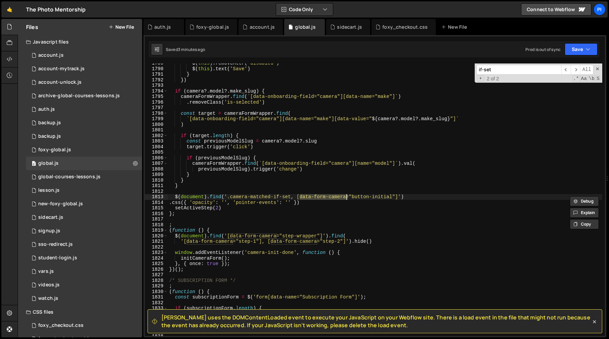
click at [262, 145] on div "$ ( this ) . removeAttr ( 'disabled' ) $ ( this ) . text ( 'Save' ) } }) if ( c…" at bounding box center [385, 203] width 434 height 284
type textarea "target.trigger('click')"
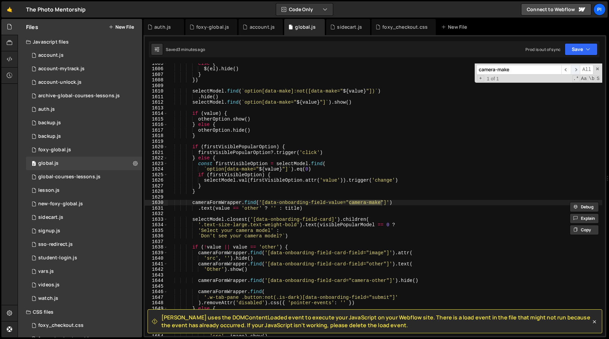
type input "camera-make"
click at [573, 73] on span "​" at bounding box center [574, 70] width 9 height 10
click at [573, 70] on span "​" at bounding box center [574, 70] width 9 height 10
click at [256, 26] on div "account.js" at bounding box center [261, 27] width 25 height 7
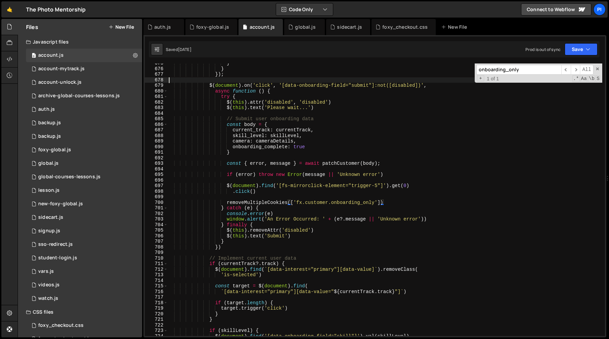
click at [261, 79] on div "} } }) ; $ ( document ) . on ( 'click' , '[data-onboarding-field="submit"]:not(…" at bounding box center [384, 203] width 434 height 284
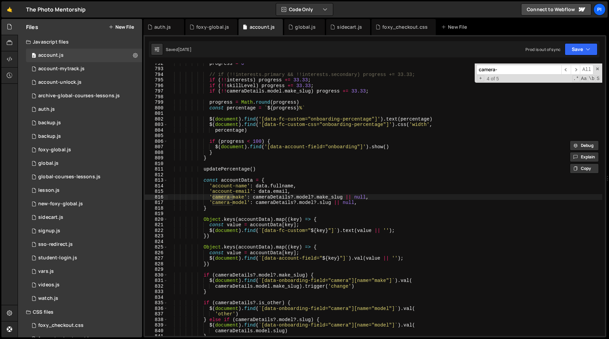
scroll to position [4449, 0]
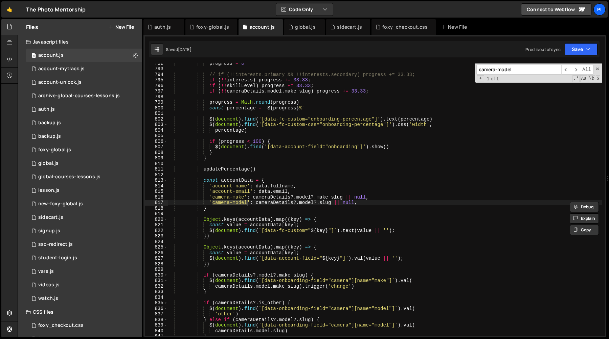
type input "camera-model"
type textarea "'camera-make': cameraDetails?.model?.make_slug || null,"
click at [343, 199] on div "progress = 0 // if (!!interests.primary && !!interests.secondary) progress += 3…" at bounding box center [384, 203] width 434 height 284
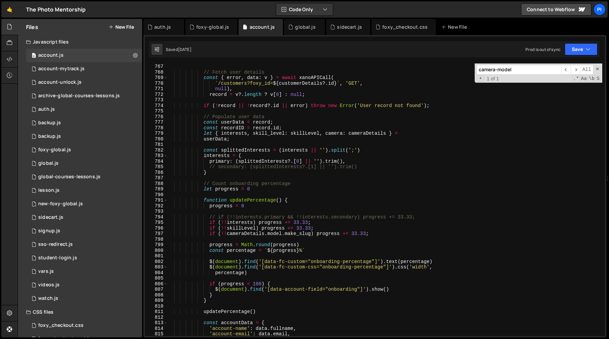
scroll to position [4305, 0]
click at [295, 26] on div "global.js" at bounding box center [305, 27] width 20 height 7
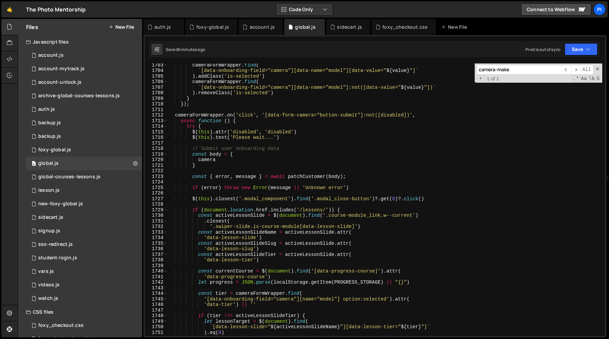
scroll to position [7328, 0]
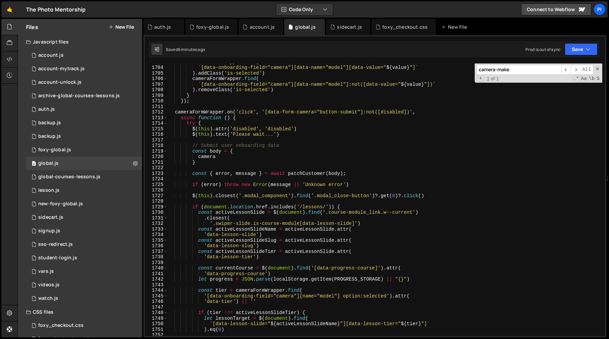
click at [229, 147] on div "cameraFormWrapper . find ( ` [data-onboarding-field="camera"][data-name="model"…" at bounding box center [385, 201] width 434 height 284
click at [239, 150] on div "cameraFormWrapper . find ( ` [data-onboarding-field="camera"][data-name="model"…" at bounding box center [385, 201] width 434 height 284
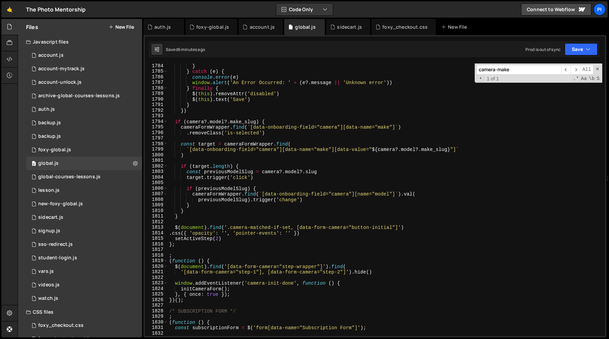
scroll to position [7662, 0]
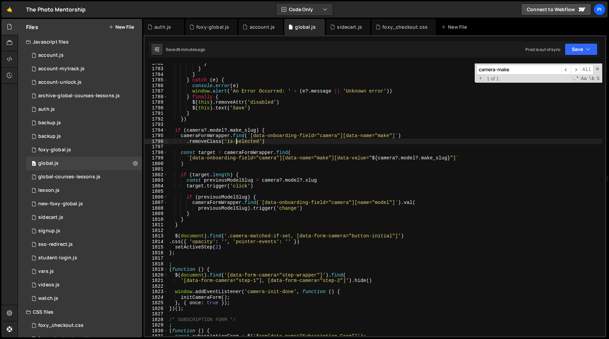
click at [235, 141] on div "} } } } catch ( e ) { console . error ( e ) window . alert ( 'An Error Occurred…" at bounding box center [385, 203] width 434 height 284
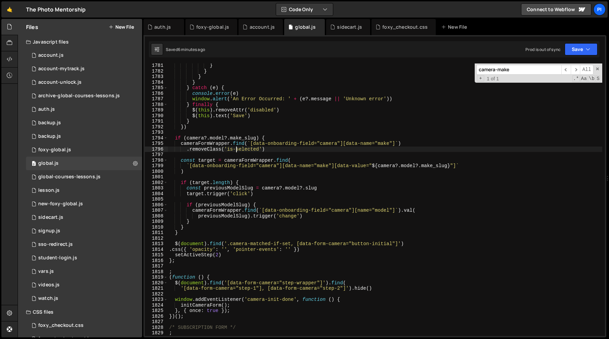
scroll to position [7652, 0]
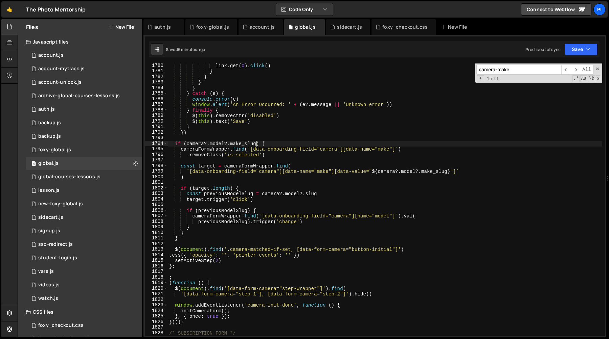
click at [255, 144] on div "link . get ( 0 ) . click ( ) } } } } } catch ( e ) { console . error ( e ) wind…" at bounding box center [385, 205] width 434 height 284
type textarea "if (camera?.model?.make_slug) {"
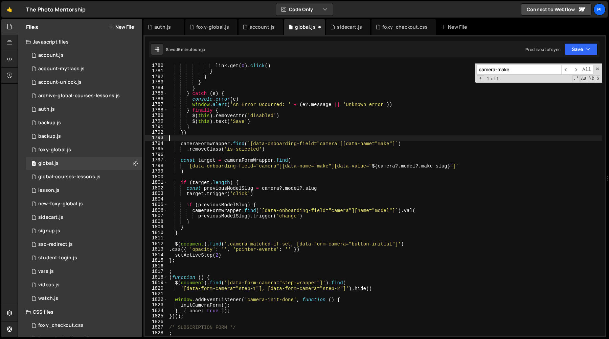
click at [182, 235] on div "link . get ( 0 ) . click ( ) } } } } } catch ( e ) { console . error ( e ) wind…" at bounding box center [385, 205] width 434 height 284
type textarea "}"
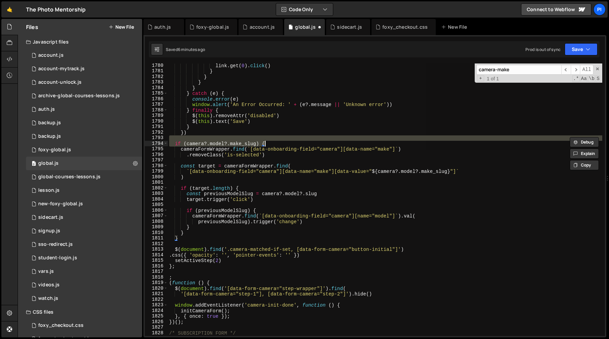
click at [248, 143] on div "link . get ( 0 ) . click ( ) } } } } } catch ( e ) { console . error ( e ) wind…" at bounding box center [385, 200] width 434 height 273
click at [248, 143] on div "link . get ( 0 ) . click ( ) } } } } } catch ( e ) { console . error ( e ) wind…" at bounding box center [385, 205] width 434 height 284
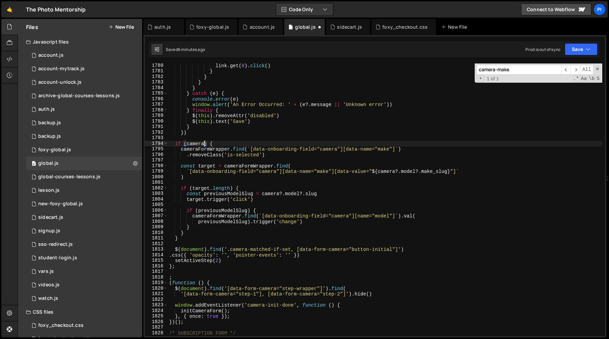
click at [447, 173] on div "link . get ( 0 ) . click ( ) } } } } } catch ( e ) { console . error ( e ) wind…" at bounding box center [385, 205] width 434 height 284
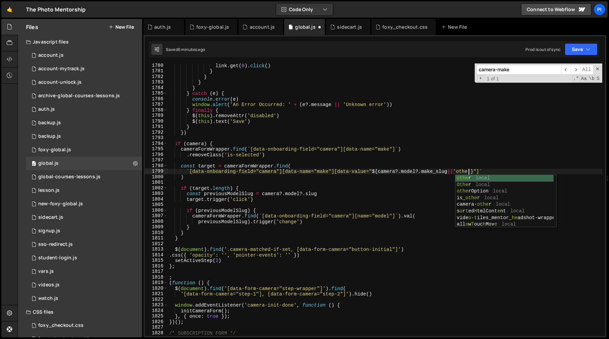
type textarea "`[data-onboarding-field="camera"][data-name="make"][data-value="${camera?.model…"
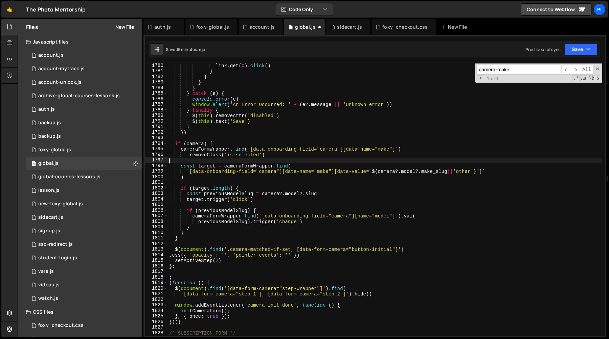
click at [432, 163] on div "link . get ( 0 ) . click ( ) } } } } } catch ( e ) { console . error ( e ) wind…" at bounding box center [385, 205] width 434 height 284
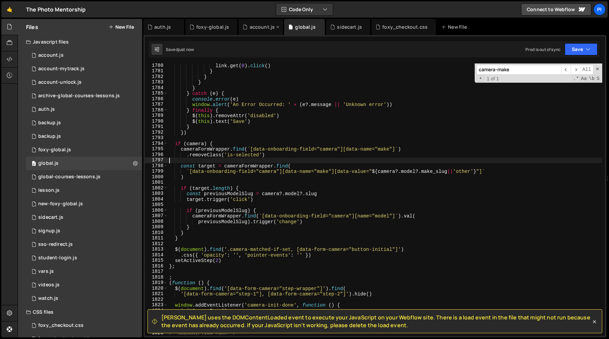
click at [253, 27] on div "account.js" at bounding box center [261, 27] width 25 height 7
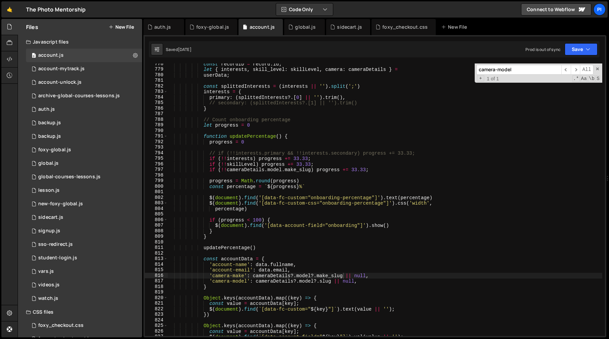
scroll to position [4378, 0]
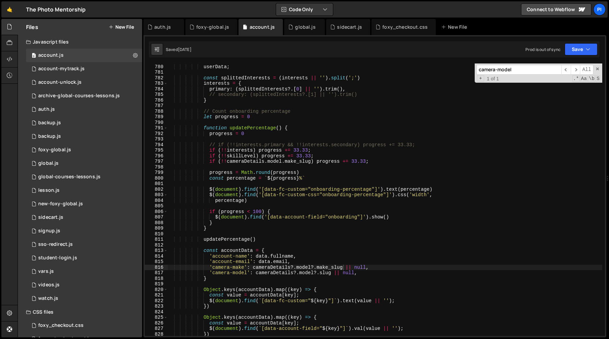
type textarea "function updatePercentage() {"
click at [204, 129] on div "let { interests , skill_level : skillLevel , camera : cameraDetails } = userDat…" at bounding box center [384, 200] width 434 height 284
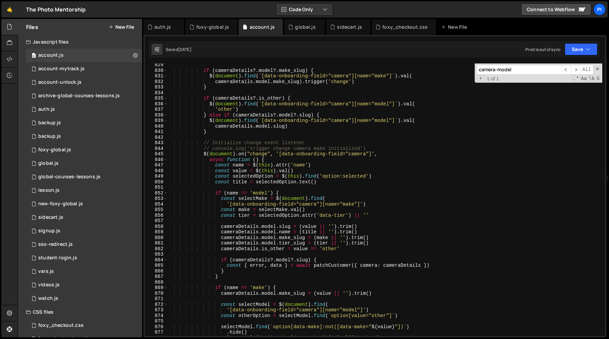
scroll to position [4668, 0]
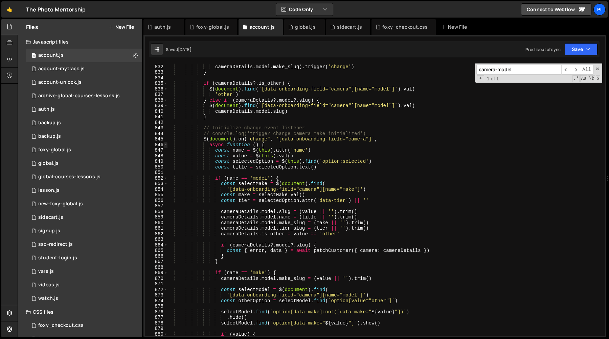
click at [165, 146] on span at bounding box center [166, 145] width 4 height 6
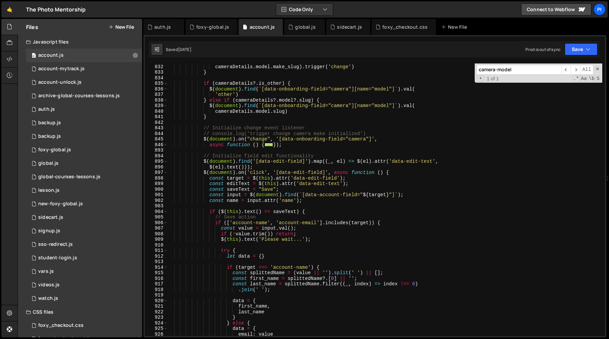
click at [233, 152] on div "$ ( document ) . find ( ` [data-onboarding-field="camera"][name="make"] ` ) . v…" at bounding box center [384, 200] width 434 height 284
click at [302, 146] on div "$ ( document ) . find ( ` [data-onboarding-field="camera"][name="make"] ` ) . v…" at bounding box center [384, 200] width 434 height 284
type textarea "});"
click at [294, 150] on div "$ ( document ) . find ( ` [data-onboarding-field="camera"][name="make"] ` ) . v…" at bounding box center [384, 200] width 434 height 284
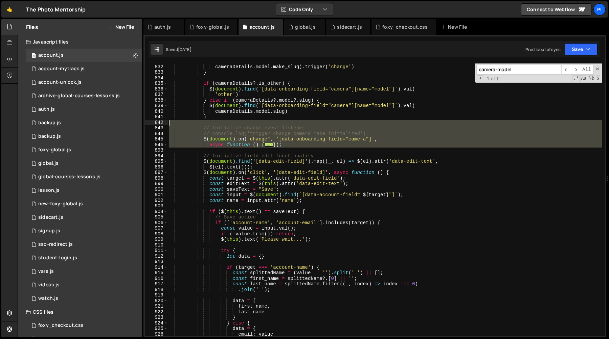
click at [208, 124] on div "$ ( document ) . find ( ` [data-onboarding-field="camera"][name="make"] ` ) . v…" at bounding box center [384, 200] width 434 height 284
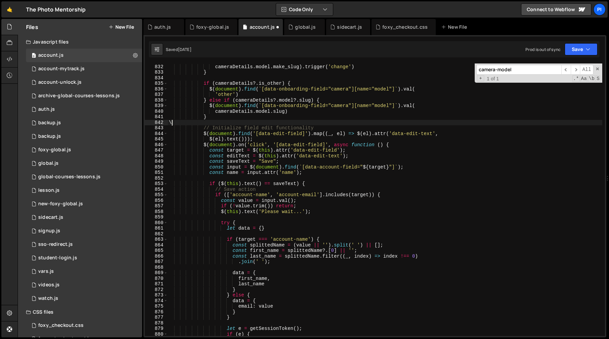
type textarea "});"
click at [166, 147] on span at bounding box center [166, 145] width 4 height 6
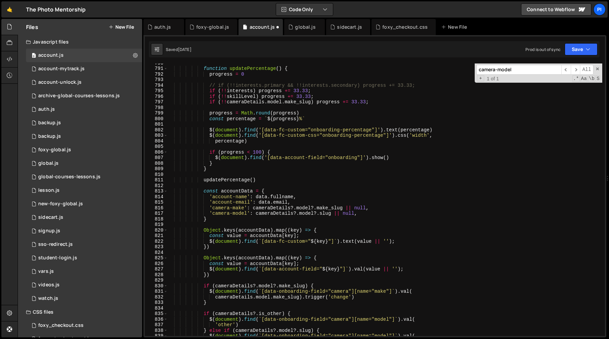
scroll to position [4425, 0]
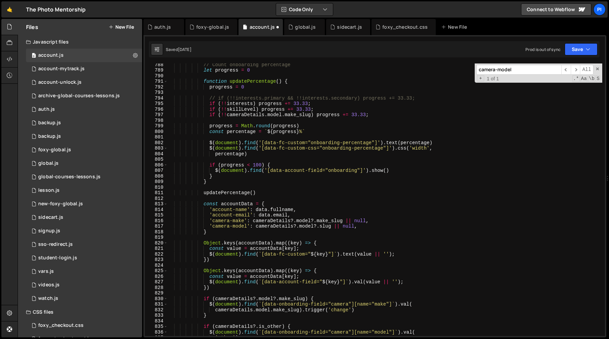
click at [279, 143] on div "// Count onboarding percentage let progress = 0 function updatePercentage ( ) {…" at bounding box center [384, 204] width 434 height 284
type textarea "$(document).find('[data-fc-custom="onboarding-percentage"]').text(percentage)"
